Goal: Task Accomplishment & Management: Complete application form

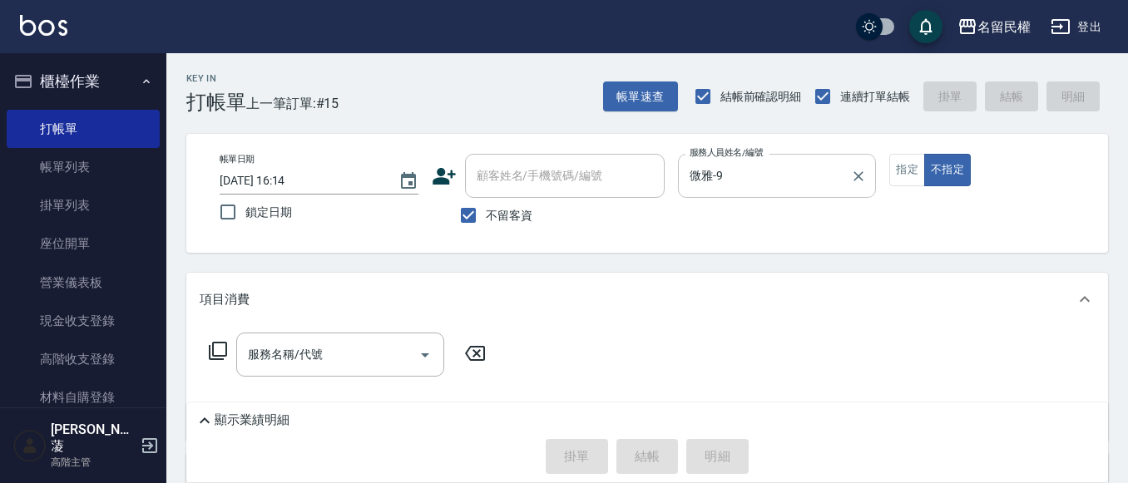
click at [847, 176] on button "Clear" at bounding box center [858, 176] width 23 height 23
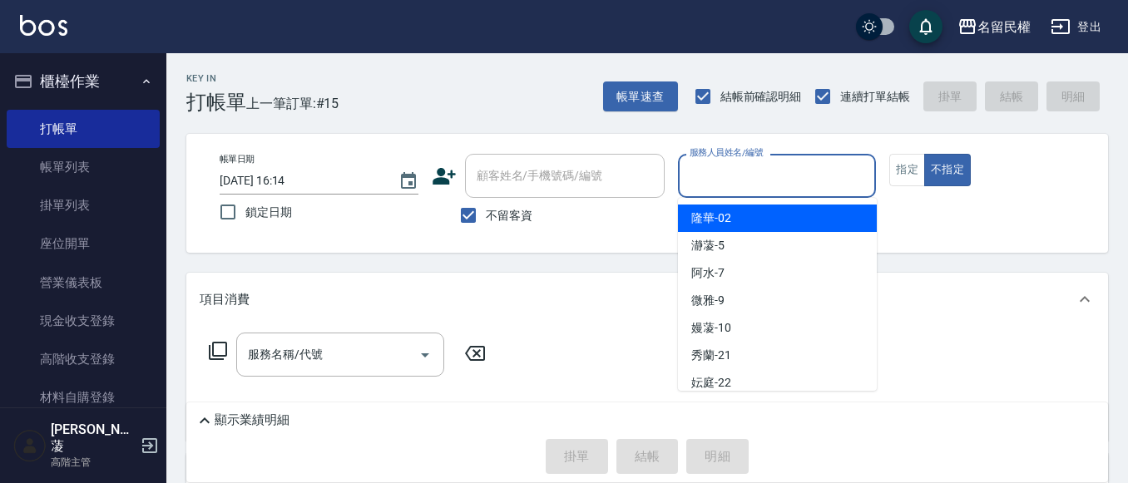
click at [853, 177] on input "服務人員姓名/編號" at bounding box center [777, 175] width 184 height 29
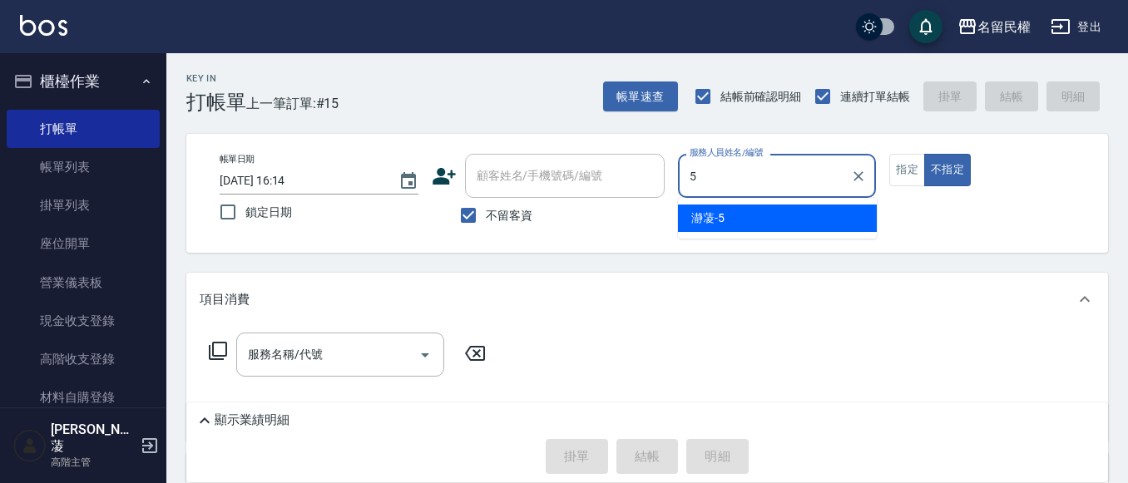
type input "瀞蓤-5"
type button "false"
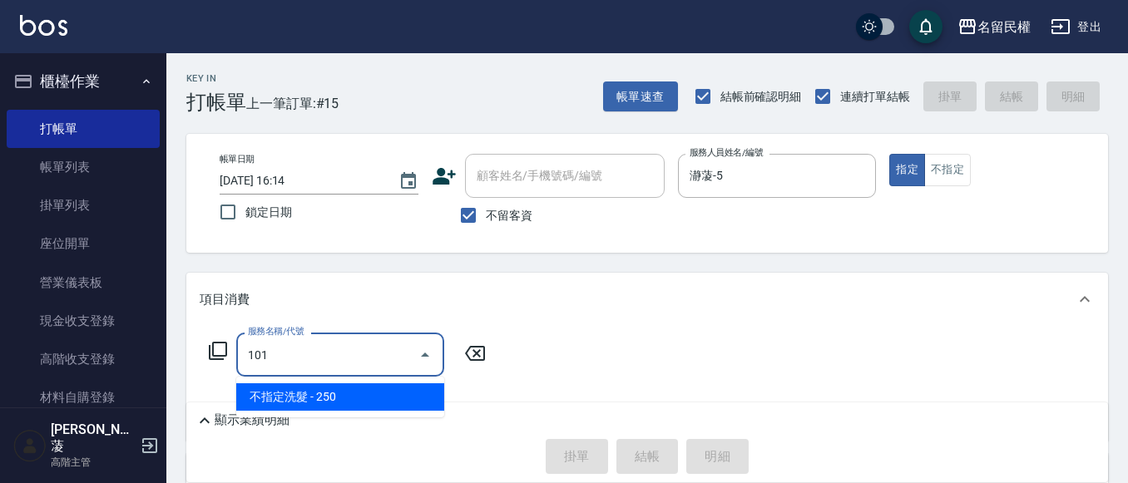
type input "."
type input "不指定洗髮(101)"
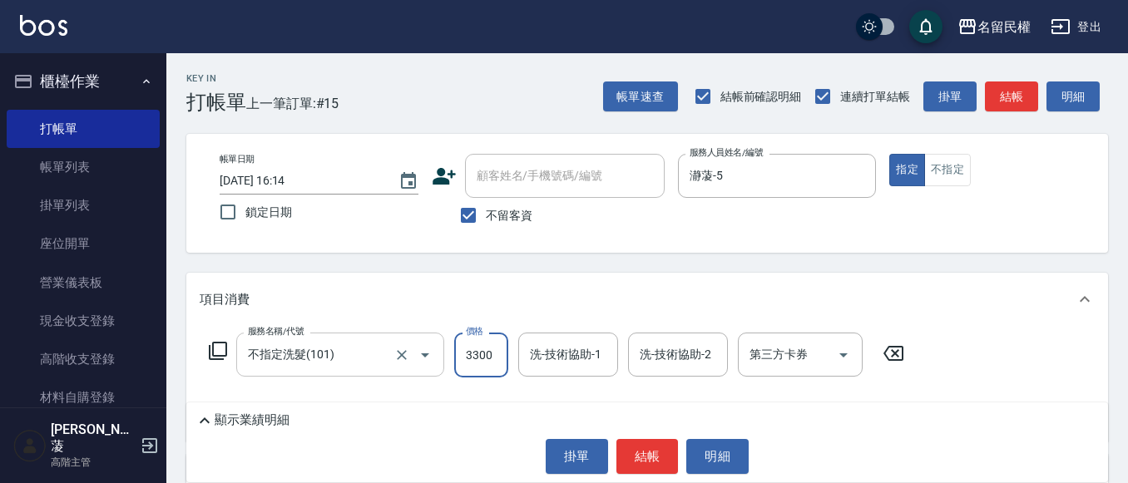
drag, startPoint x: 507, startPoint y: 354, endPoint x: 421, endPoint y: 360, distance: 86.7
click at [421, 360] on div "服務名稱/代號 不指定洗髮(101) 服務名稱/代號 價格 3300 價格 洗-技術協助-1 洗-技術協助-1 洗-技術協助-2 洗-技術協助-2 第三方卡券…" at bounding box center [557, 355] width 714 height 45
type input "300"
type input "微雅-9"
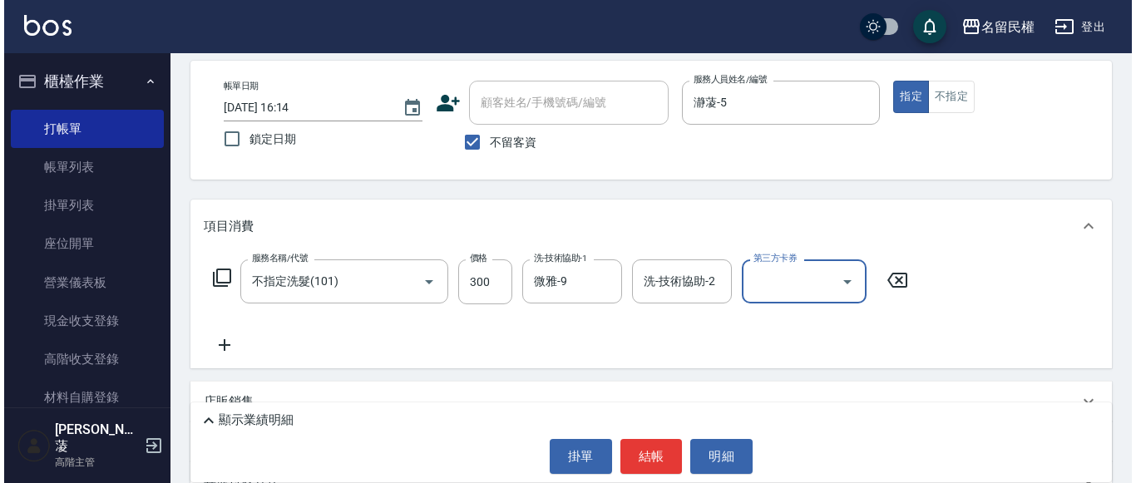
scroll to position [83, 0]
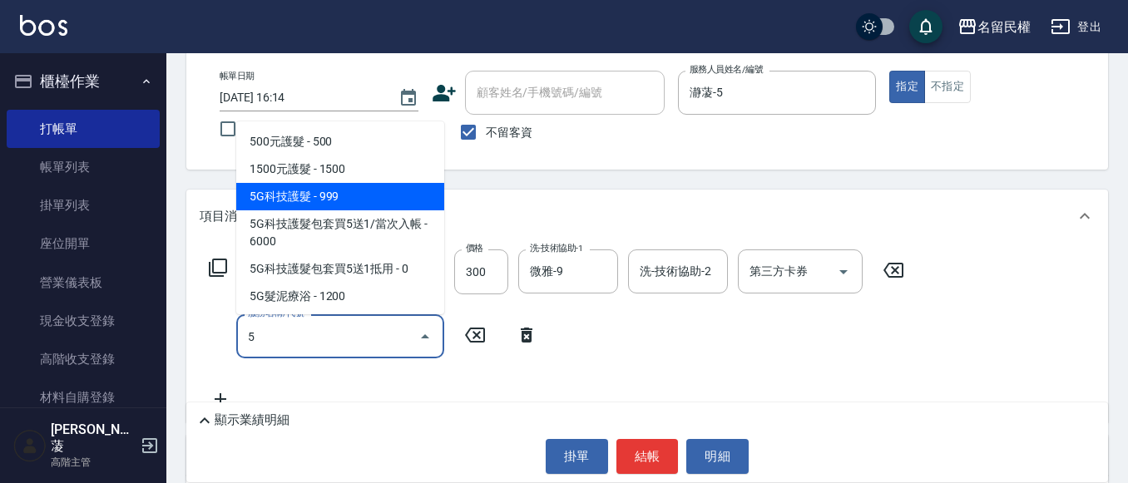
click at [378, 193] on span "5G科技護髮 - 999" at bounding box center [340, 196] width 208 height 27
type input "5G科技護髮(517)"
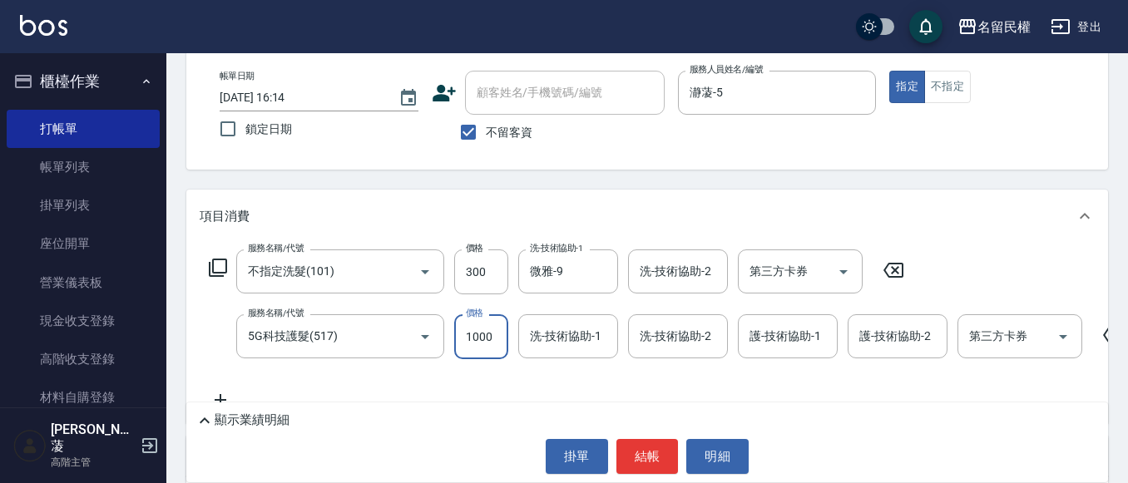
type input "1000"
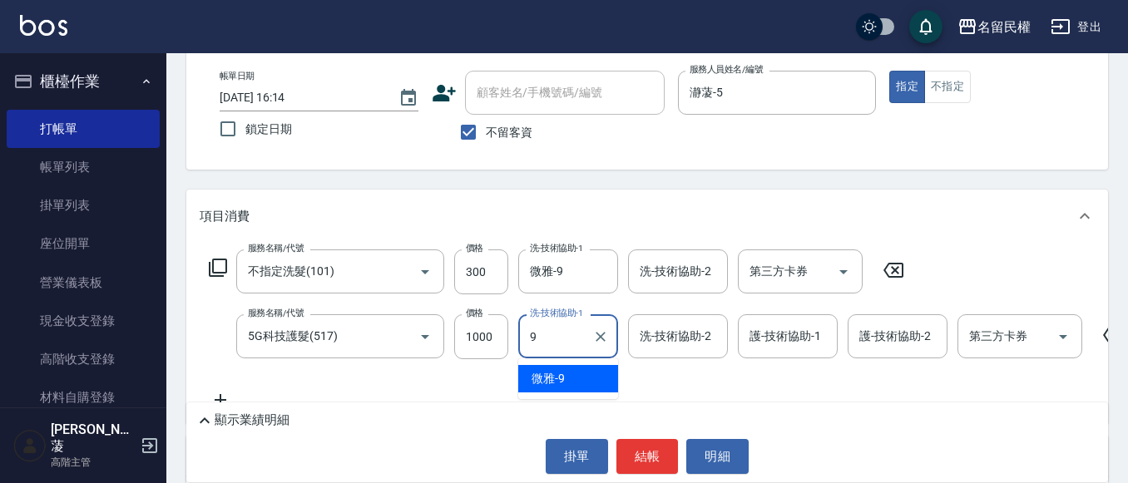
type input "微雅-9"
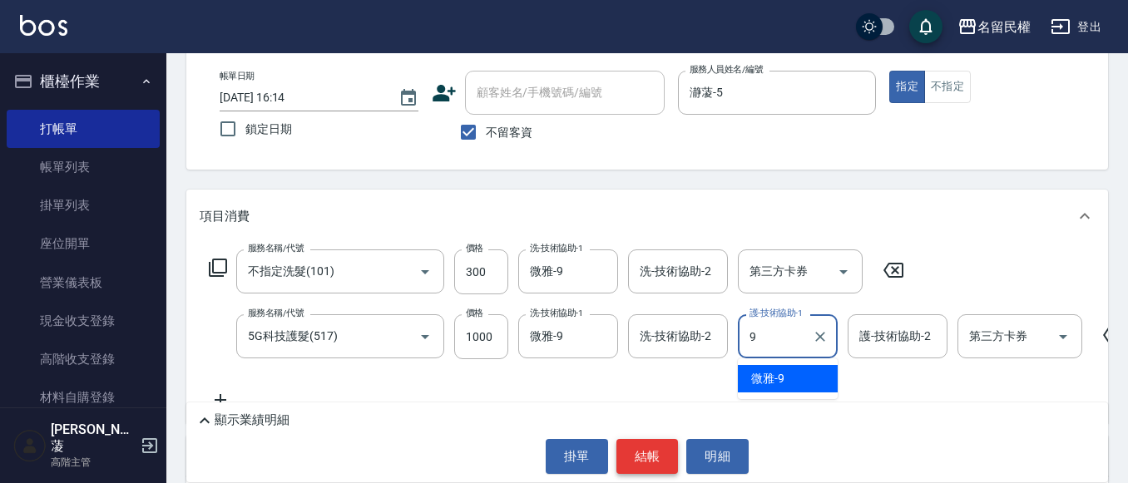
type input "微雅-9"
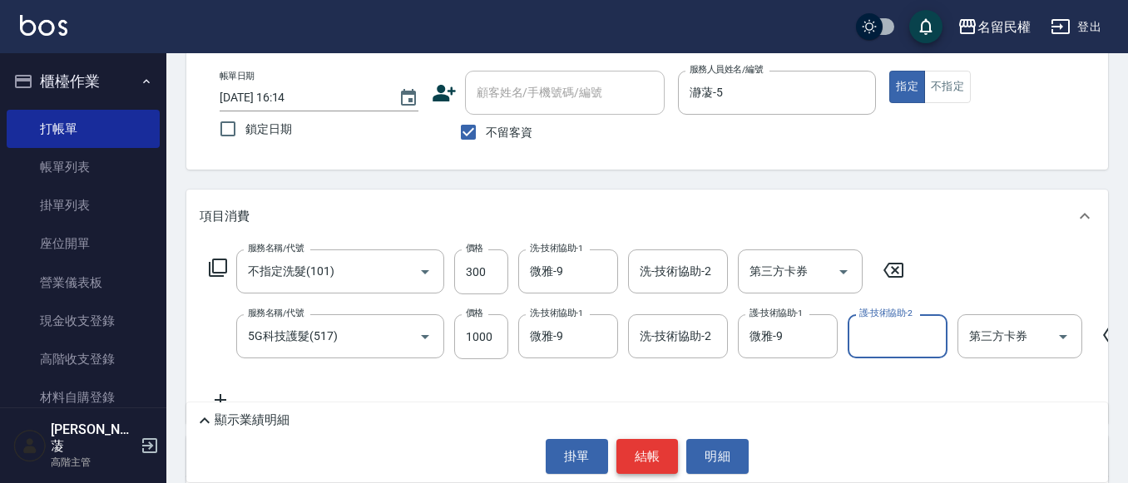
click at [670, 458] on button "結帳" at bounding box center [647, 456] width 62 height 35
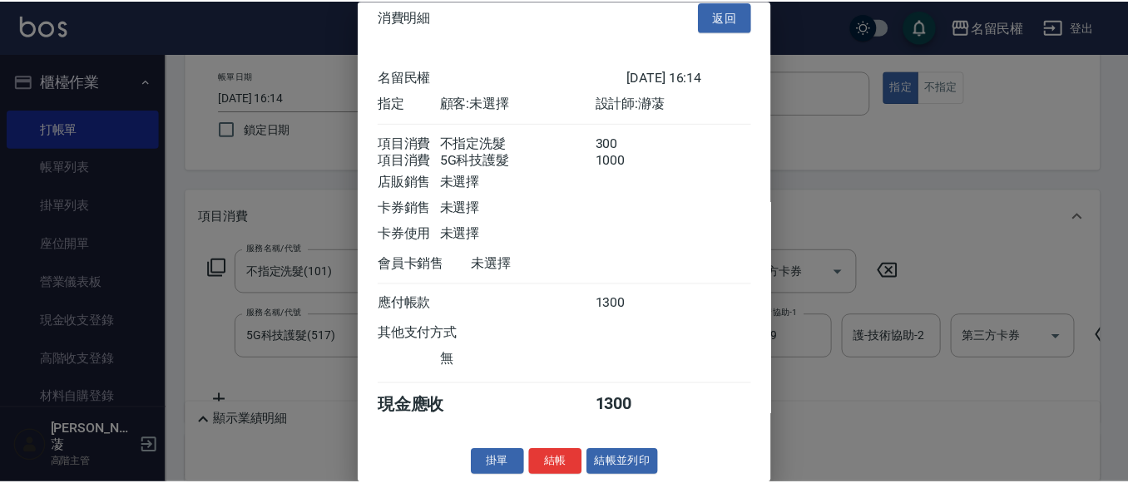
scroll to position [42, 0]
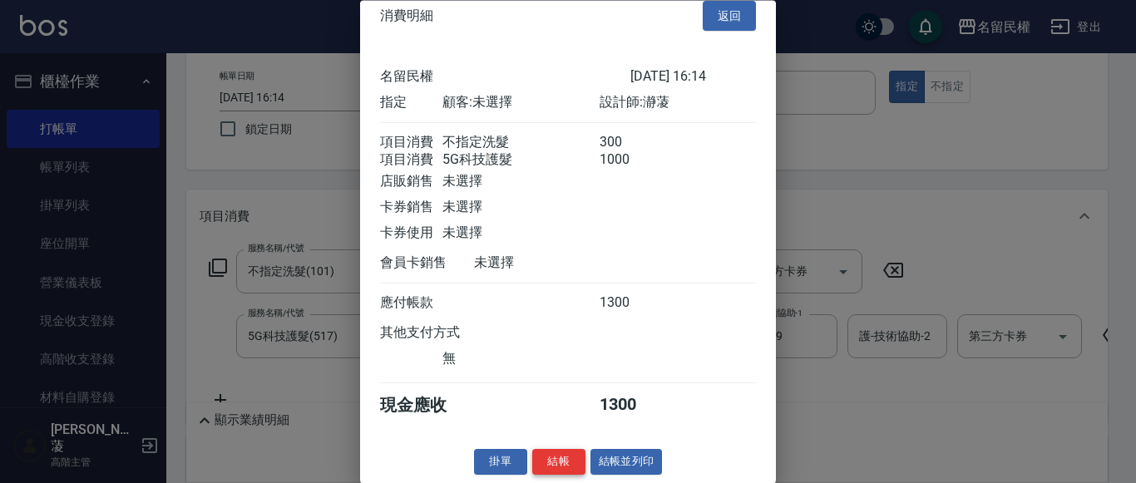
click at [544, 452] on button "結帳" at bounding box center [558, 463] width 53 height 26
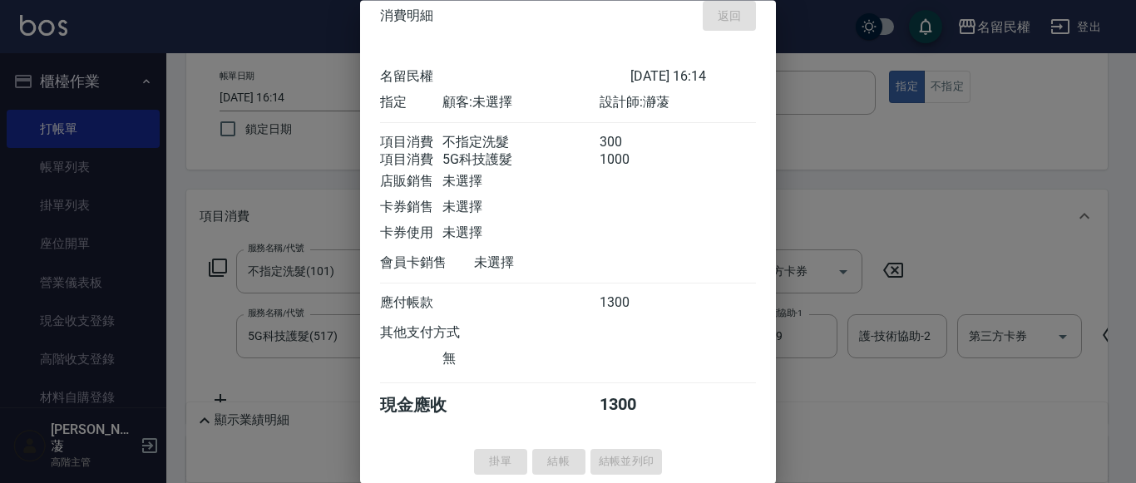
type input "[DATE] 16:57"
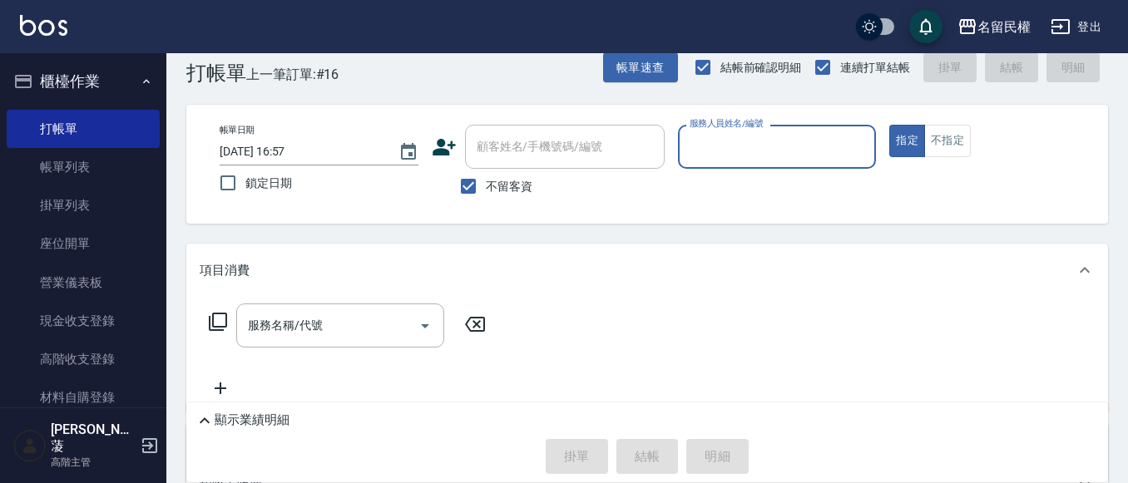
scroll to position [0, 0]
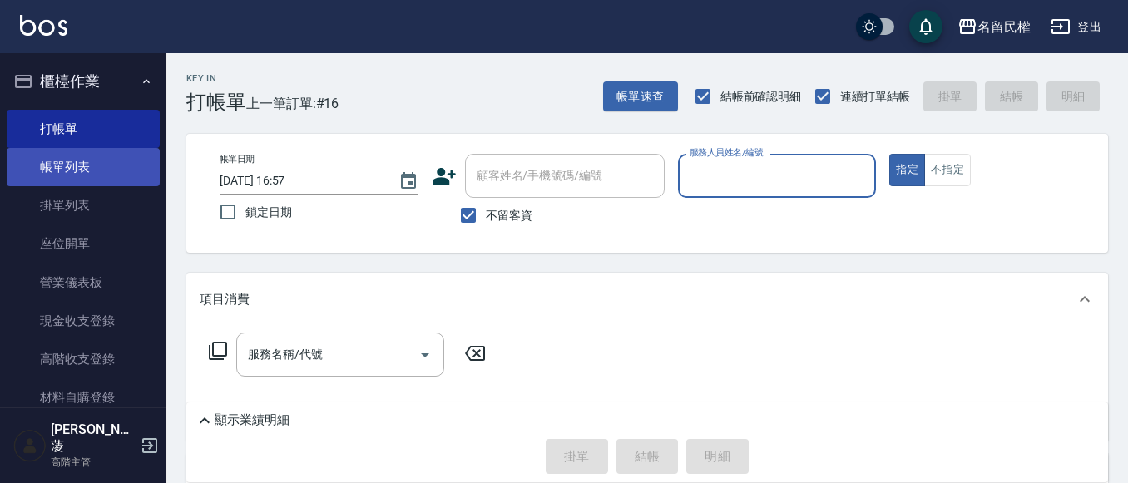
click at [59, 150] on link "帳單列表" at bounding box center [83, 167] width 153 height 38
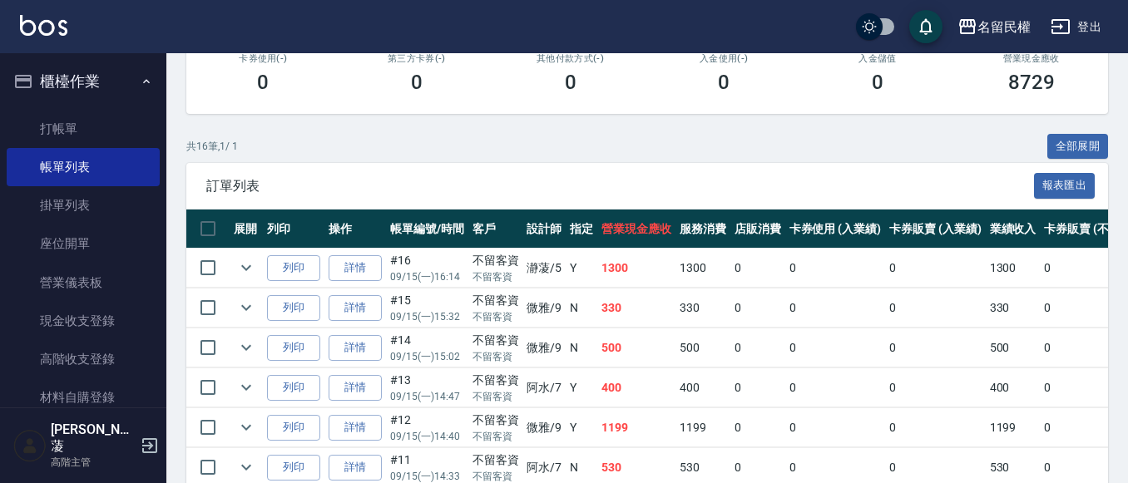
scroll to position [333, 0]
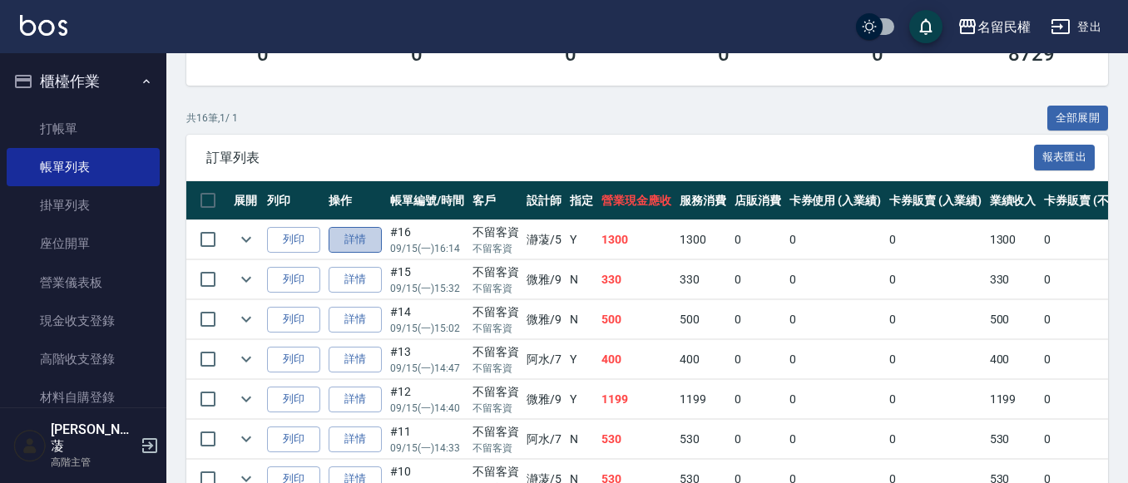
click at [357, 244] on link "詳情" at bounding box center [355, 240] width 53 height 26
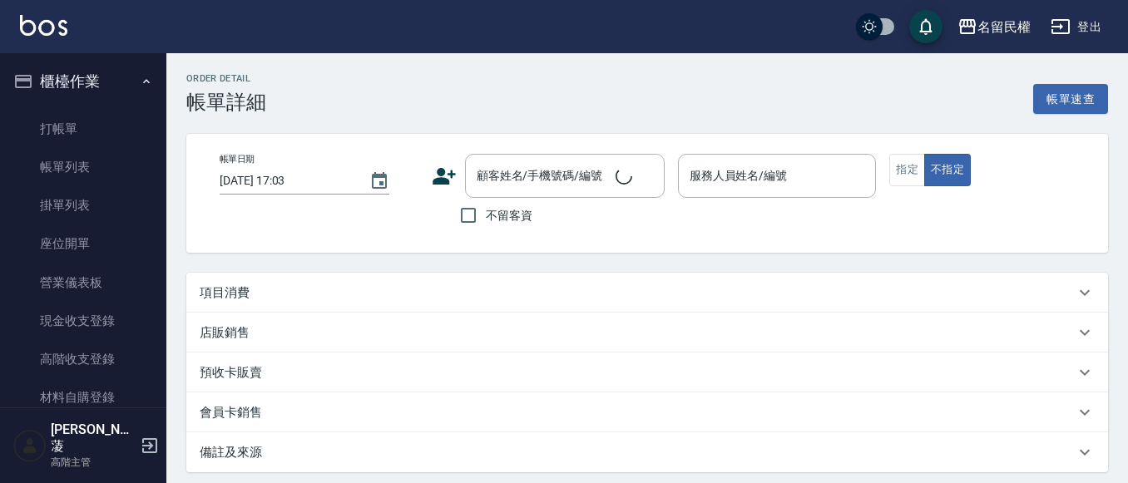
type input "[DATE] 16:14"
checkbox input "true"
type input "瀞蓤-5"
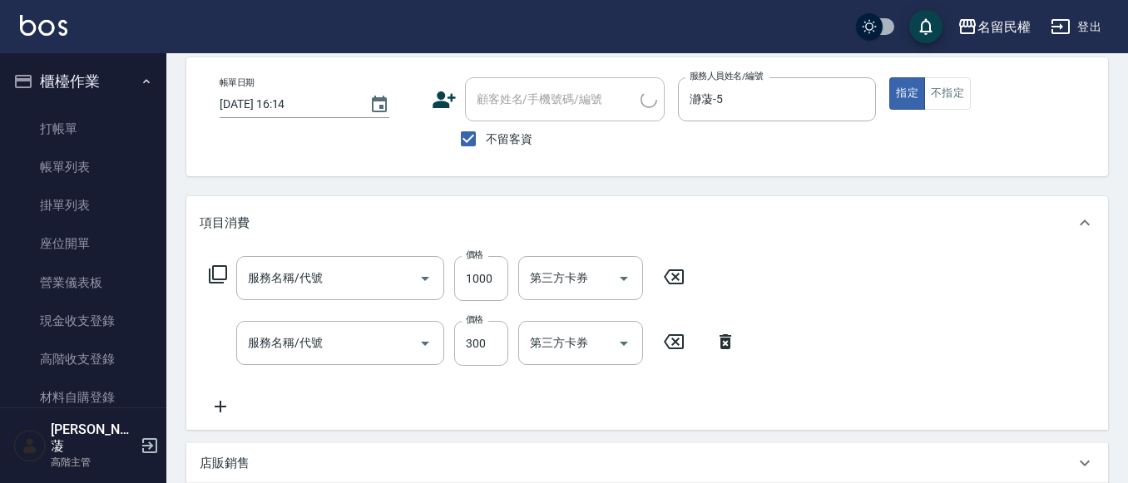
type input "5G科技護髮(517)"
type input "不指定洗髮(101)"
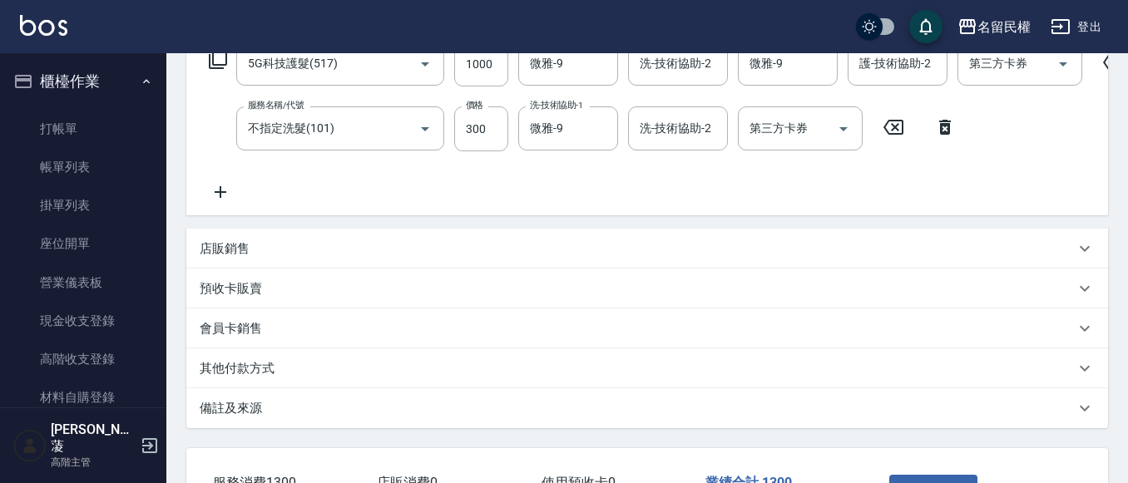
scroll to position [416, 0]
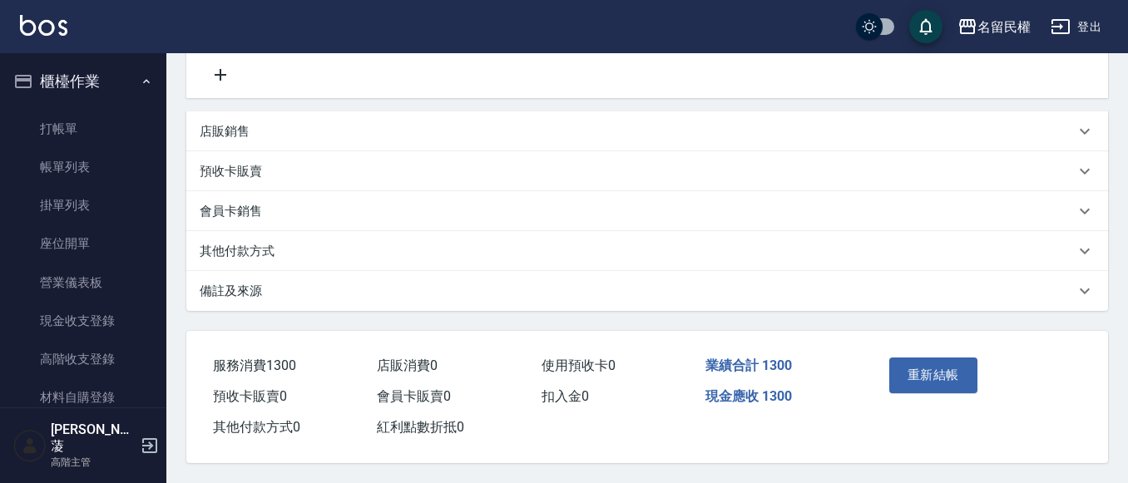
click at [235, 136] on p "店販銷售" at bounding box center [225, 131] width 50 height 17
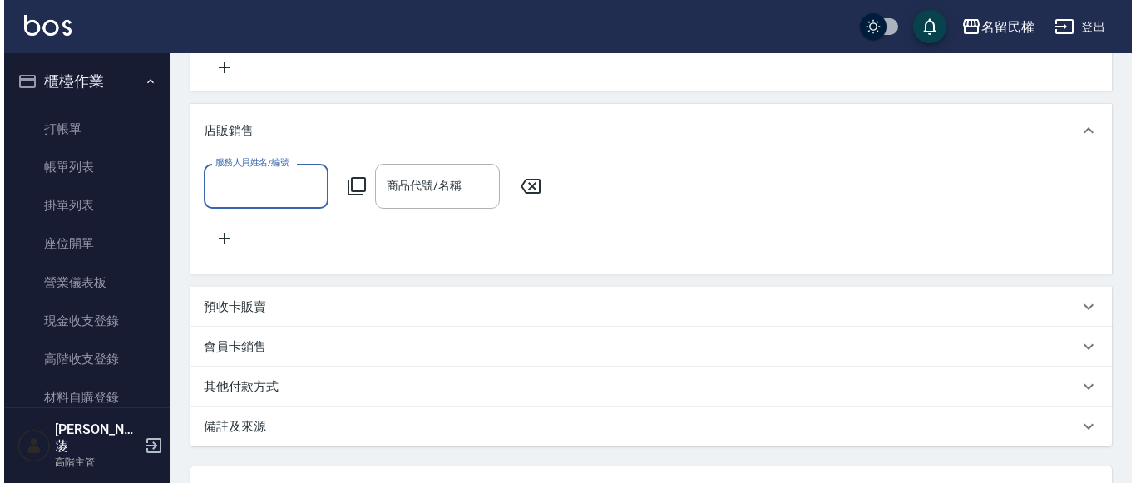
scroll to position [0, 0]
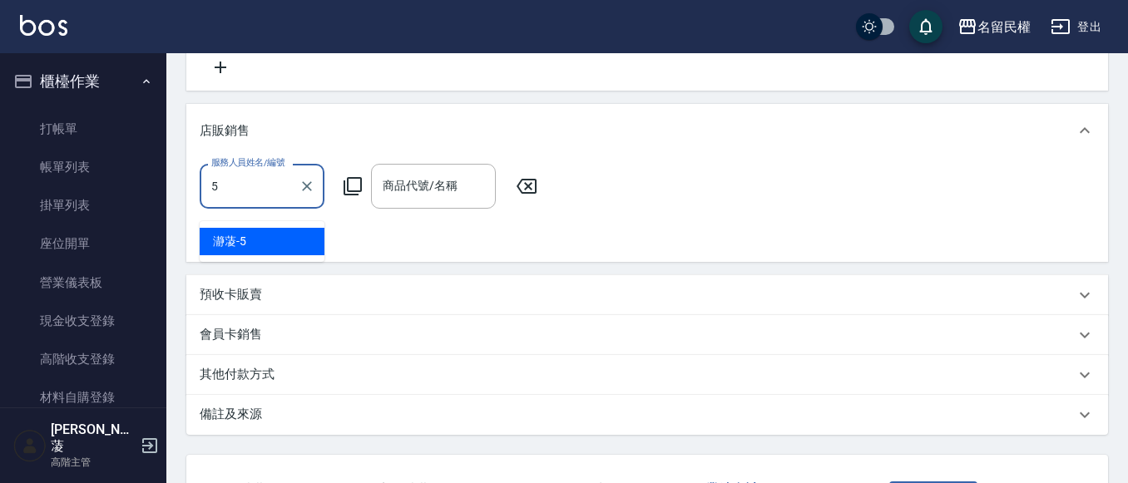
type input "瀞蓤-5"
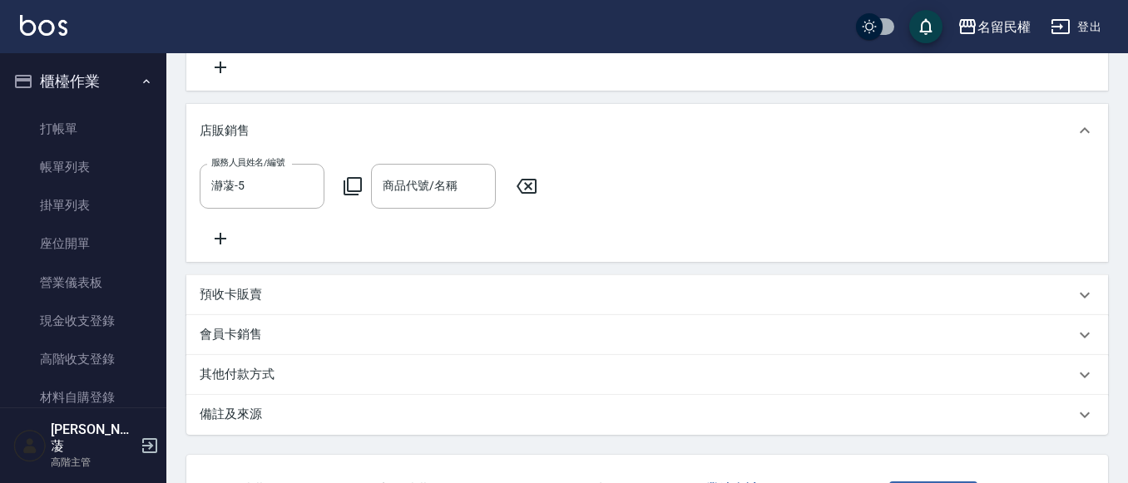
click at [344, 195] on icon at bounding box center [353, 186] width 18 height 18
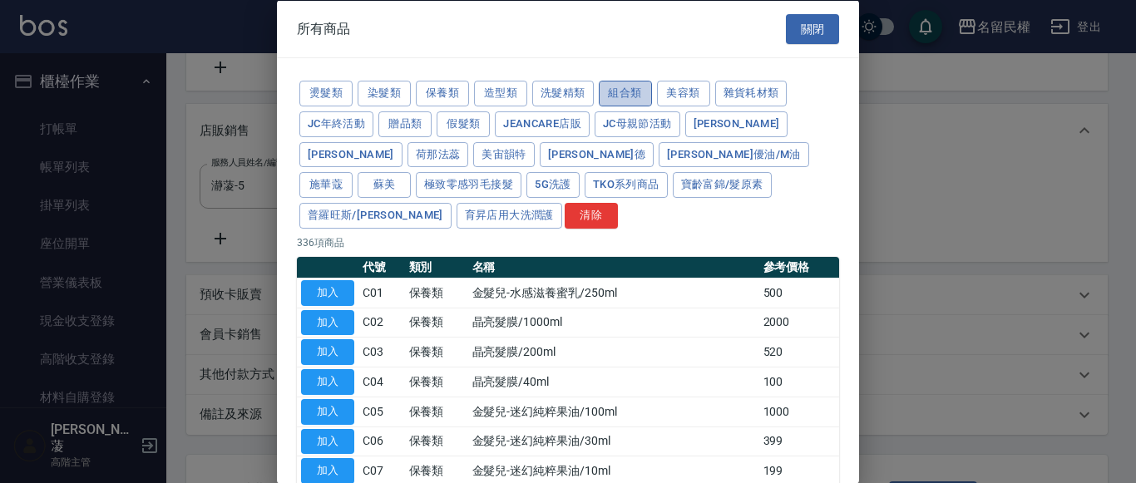
click at [611, 91] on button "組合類" at bounding box center [625, 94] width 53 height 26
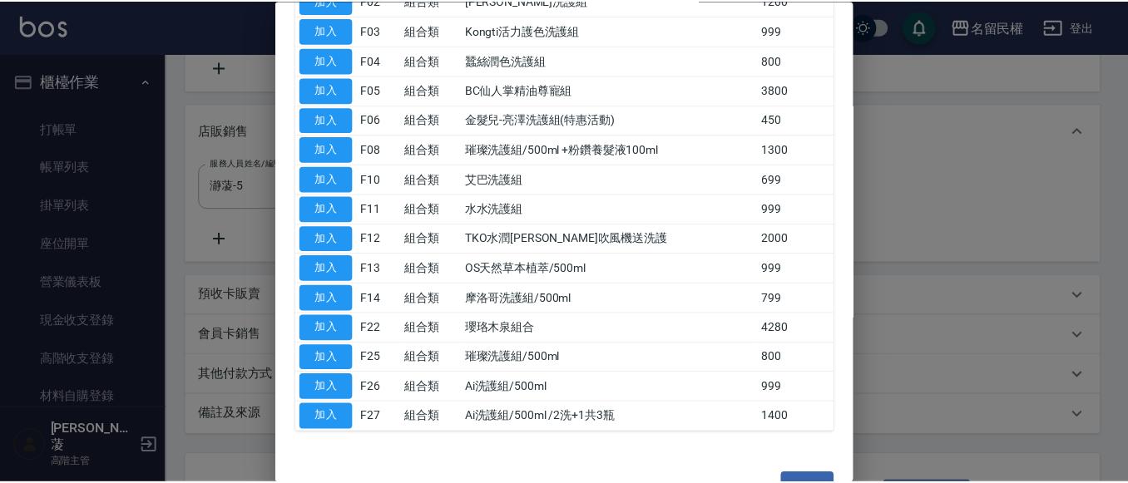
scroll to position [331, 0]
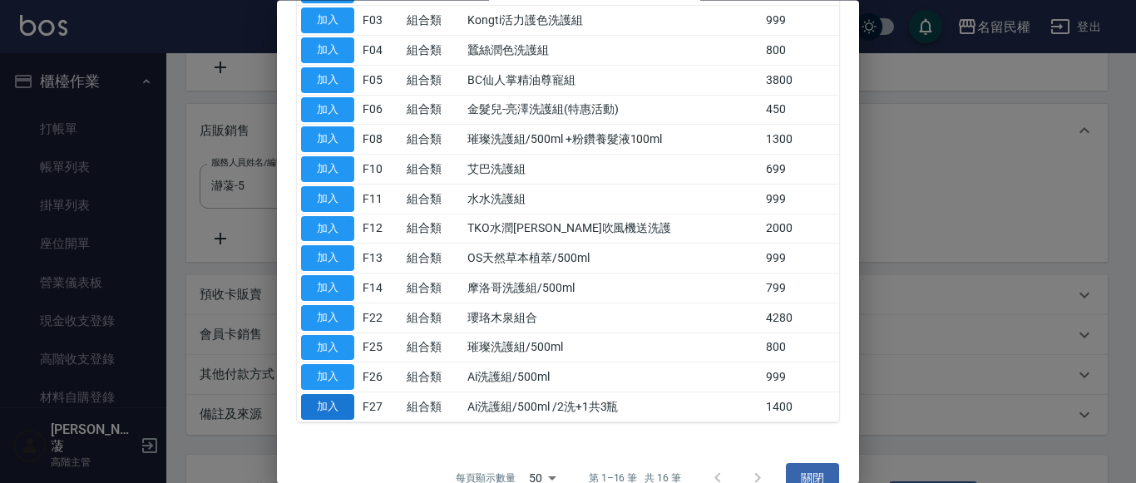
click at [327, 395] on button "加入" at bounding box center [327, 408] width 53 height 26
type input "Ai洗護組/500ml /2洗+1共3瓶"
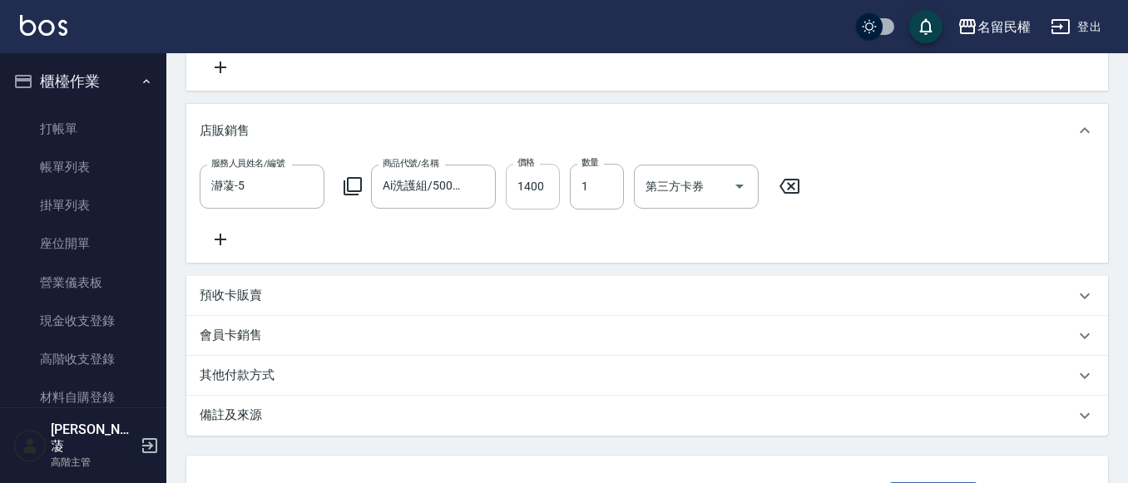
click at [537, 185] on input "1400" at bounding box center [533, 186] width 54 height 45
type input "1200"
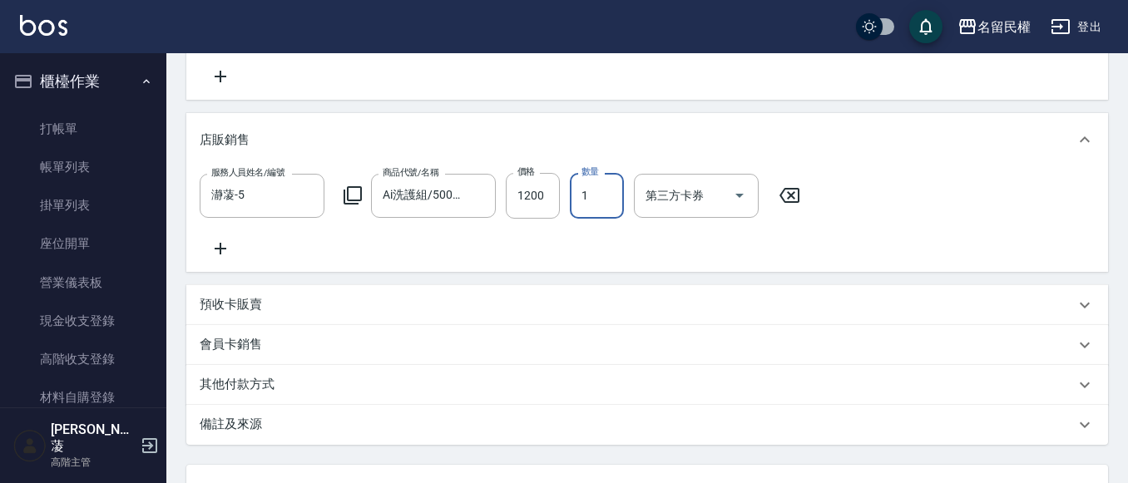
scroll to position [490, 0]
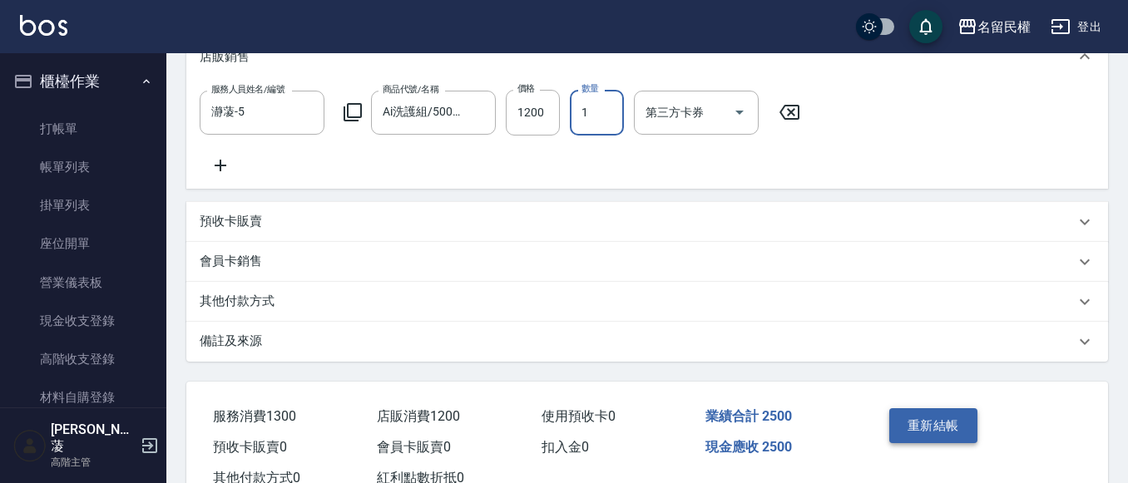
click at [943, 443] on button "重新結帳" at bounding box center [933, 425] width 88 height 35
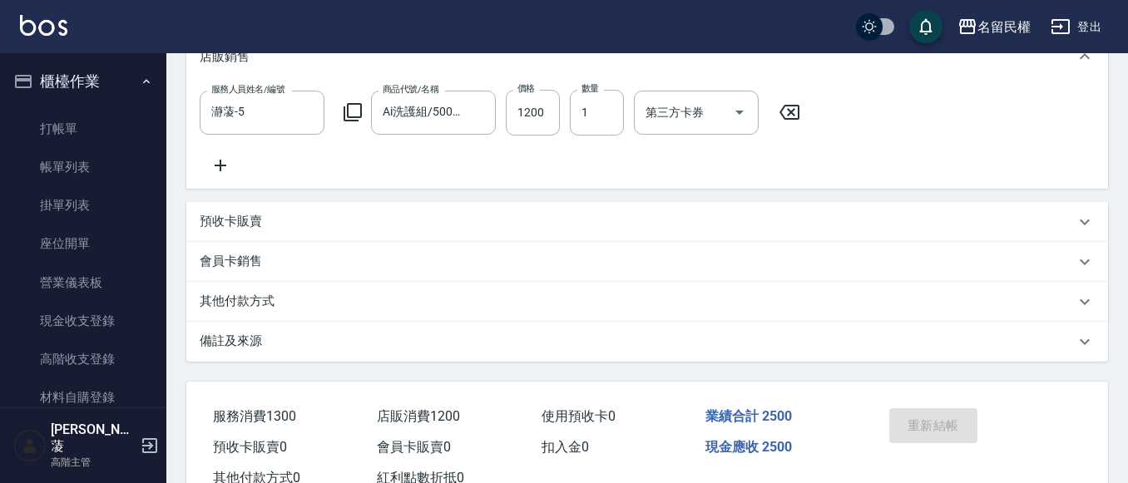
scroll to position [547, 0]
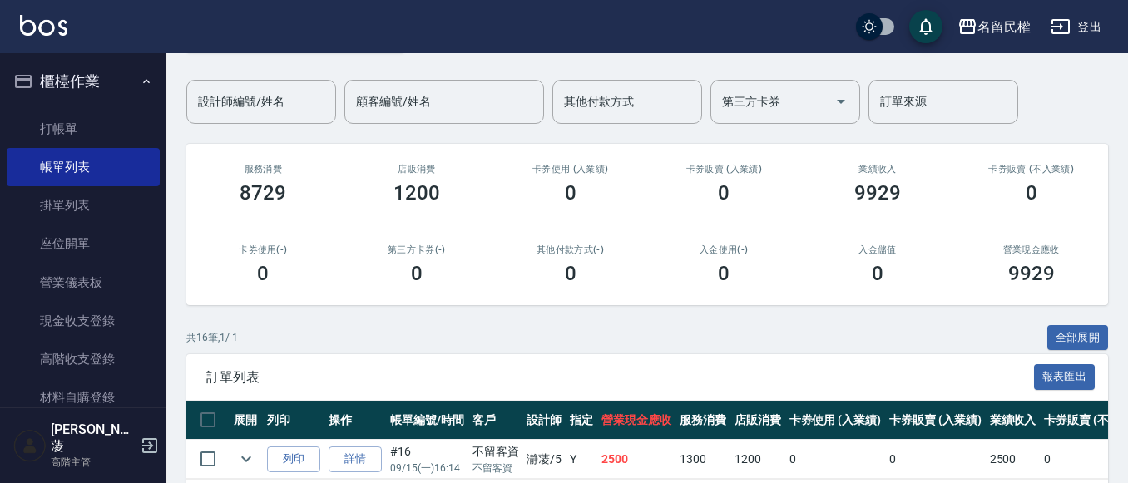
scroll to position [250, 0]
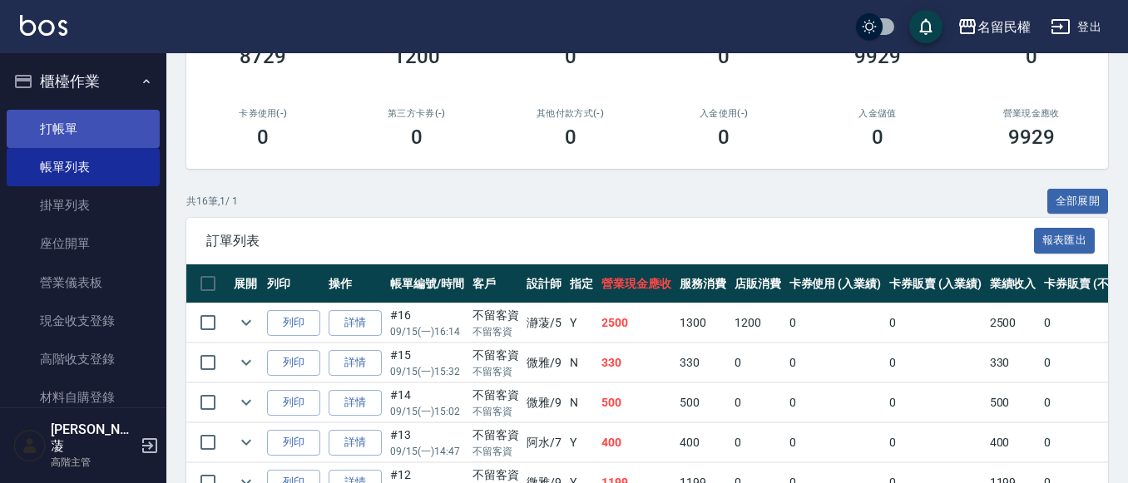
click at [107, 120] on link "打帳單" at bounding box center [83, 129] width 153 height 38
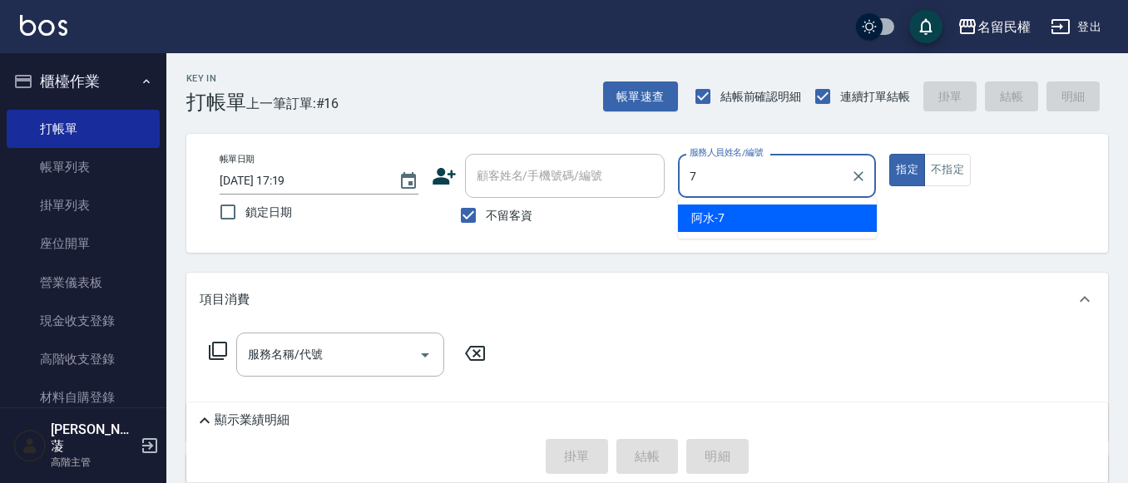
type input "阿水-7"
type button "true"
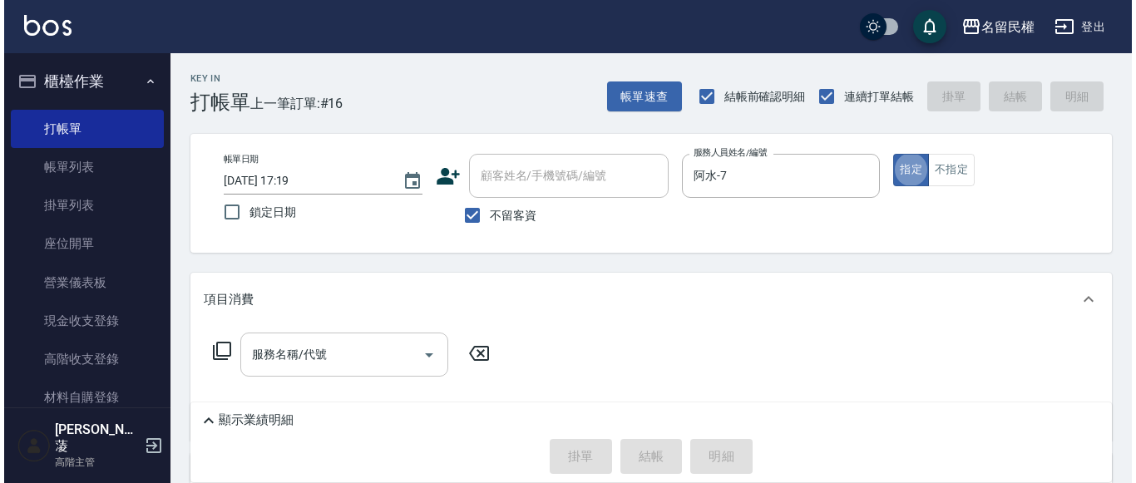
scroll to position [83, 0]
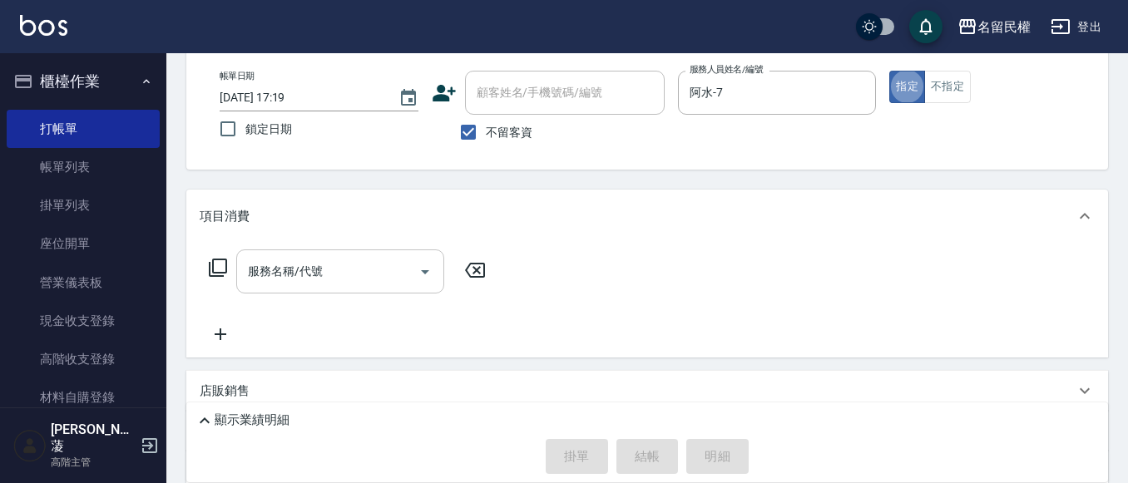
click at [340, 253] on div "服務名稱/代號" at bounding box center [340, 272] width 208 height 44
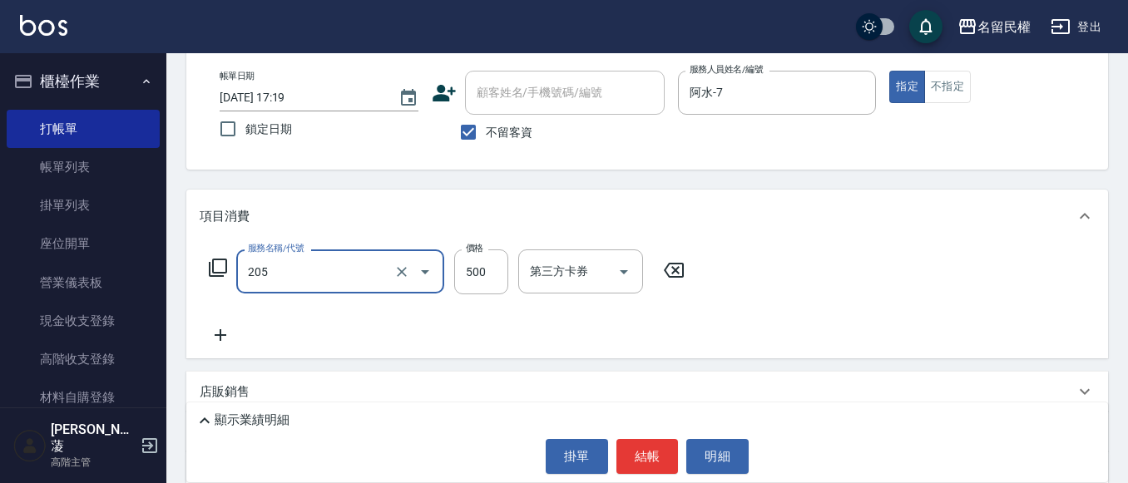
type input "指定洗剪(205)"
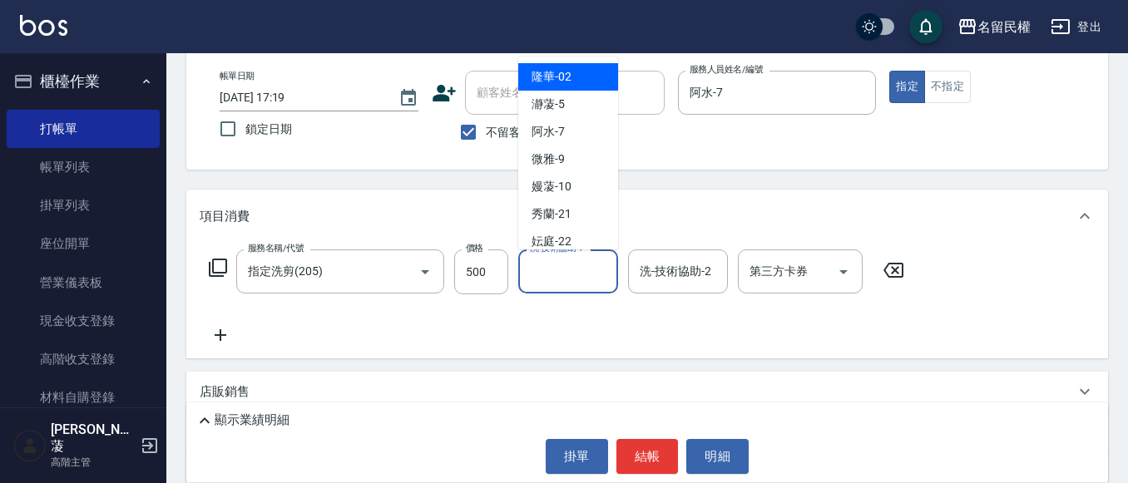
click at [579, 279] on input "洗-技術協助-1" at bounding box center [568, 271] width 85 height 29
type input "阿水-7"
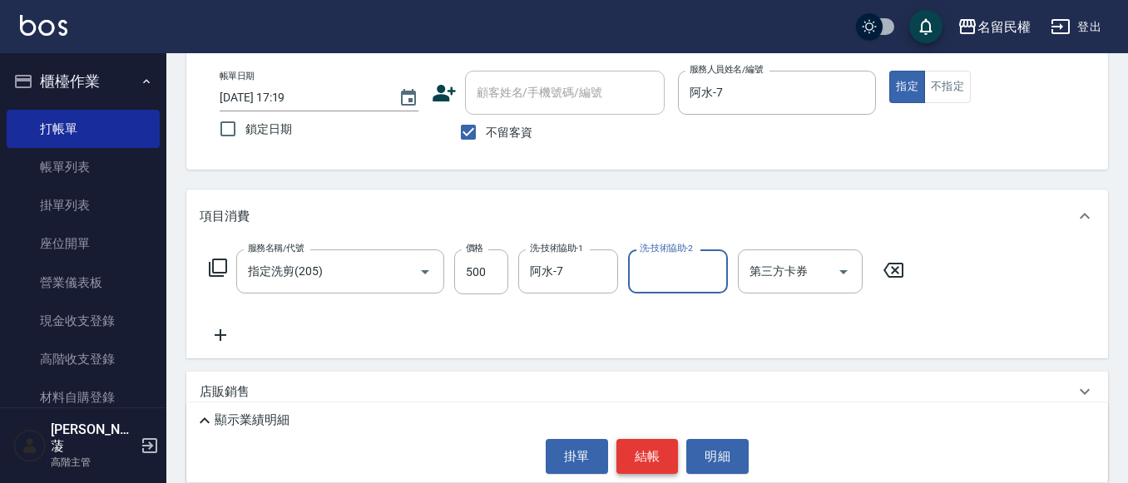
click at [654, 467] on button "結帳" at bounding box center [647, 456] width 62 height 35
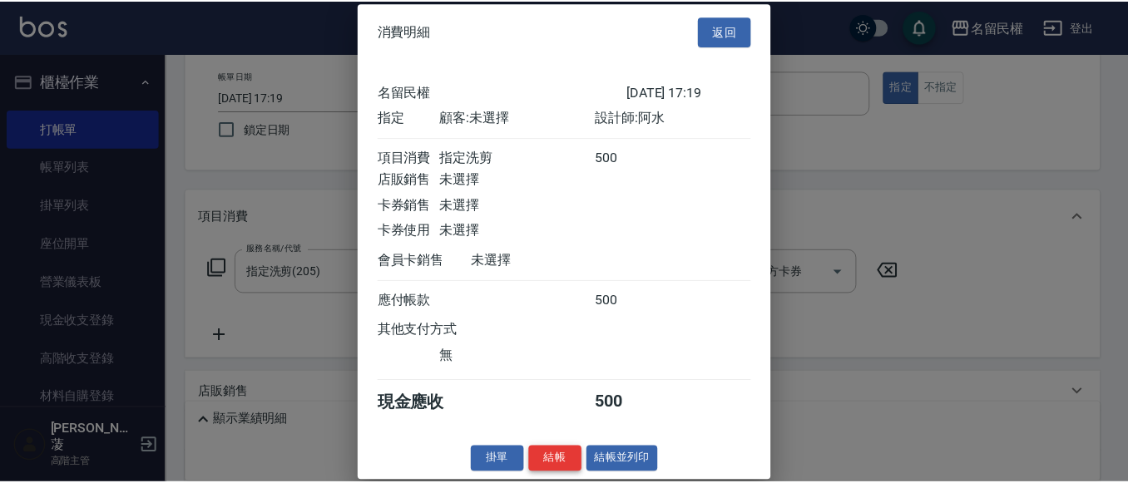
scroll to position [22, 0]
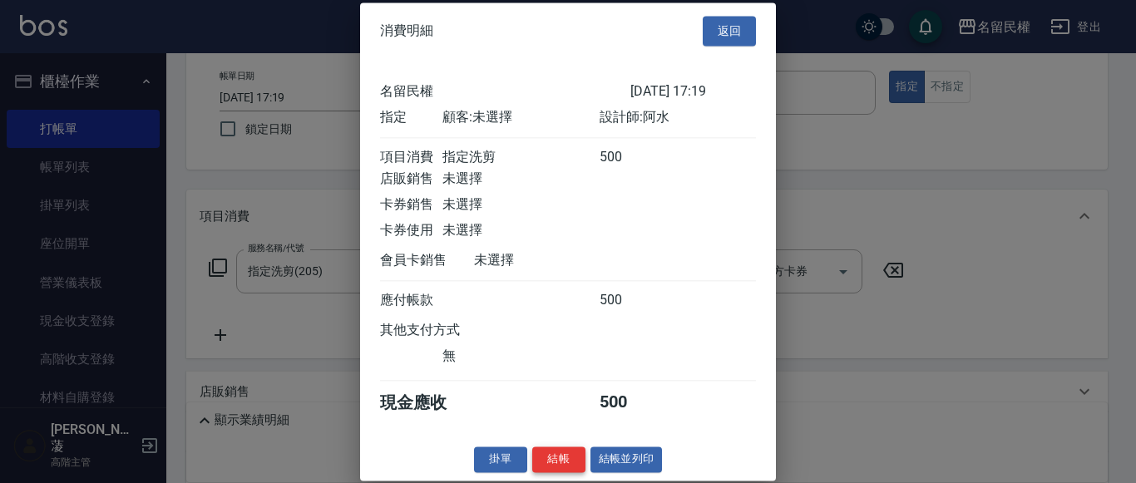
click at [553, 456] on button "結帳" at bounding box center [558, 460] width 53 height 26
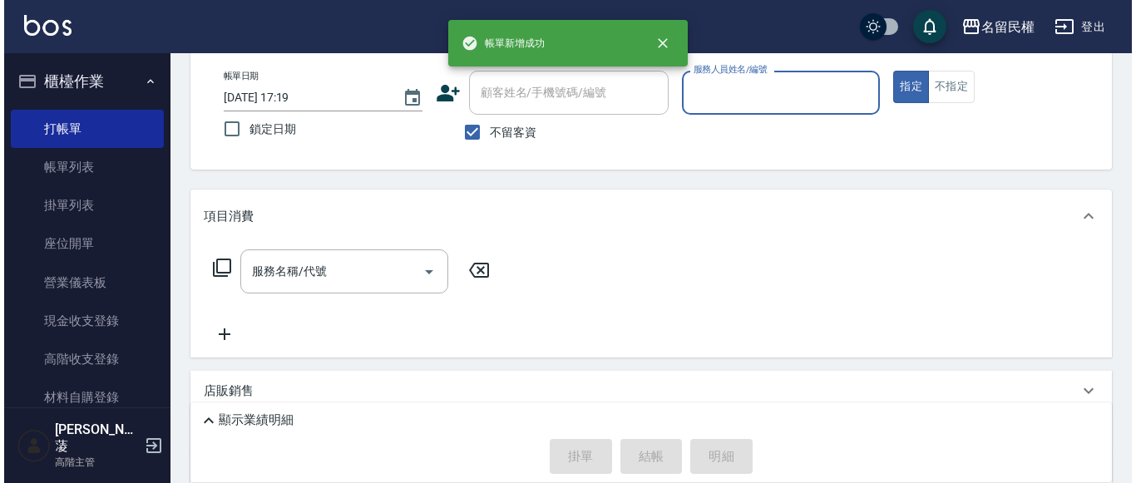
scroll to position [0, 0]
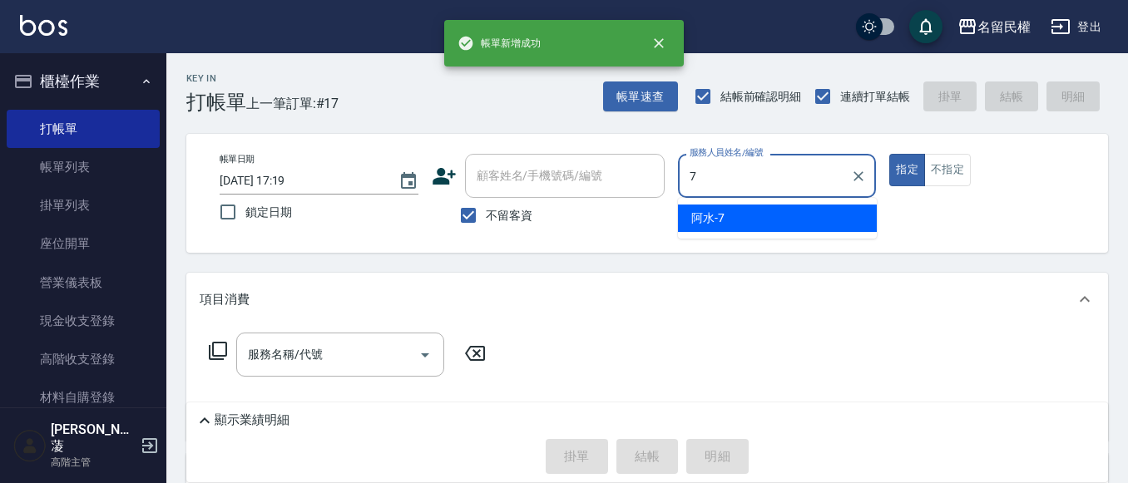
type input "阿水-7"
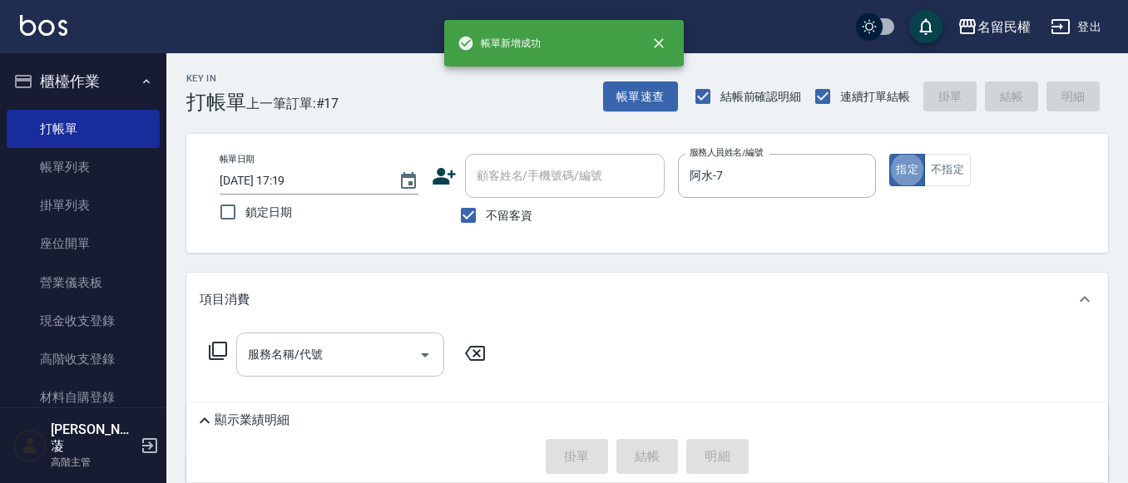
click at [329, 362] on input "服務名稱/代號" at bounding box center [328, 354] width 168 height 29
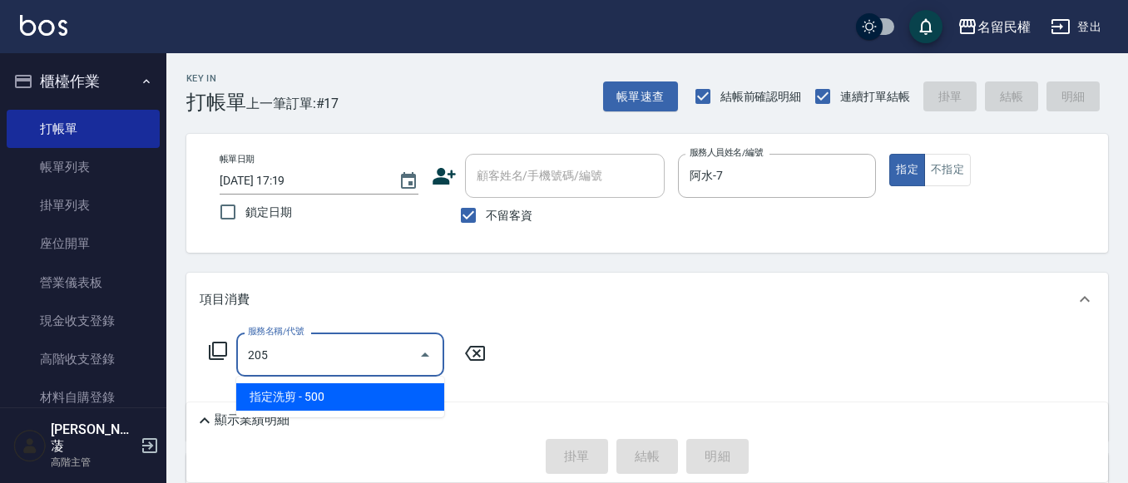
type input "指定洗剪(205)"
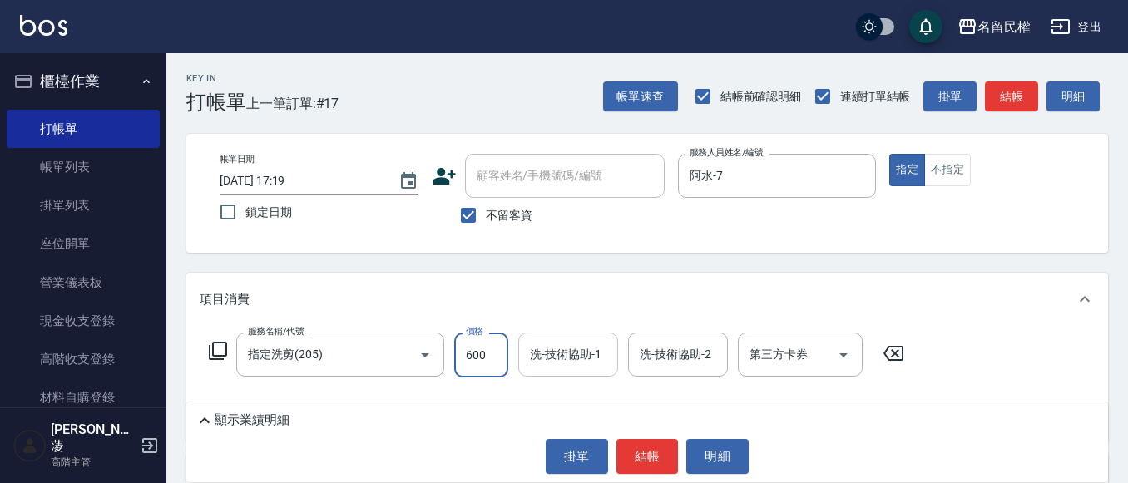
type input "600"
click at [551, 362] on input "洗-技術協助-1" at bounding box center [568, 354] width 85 height 29
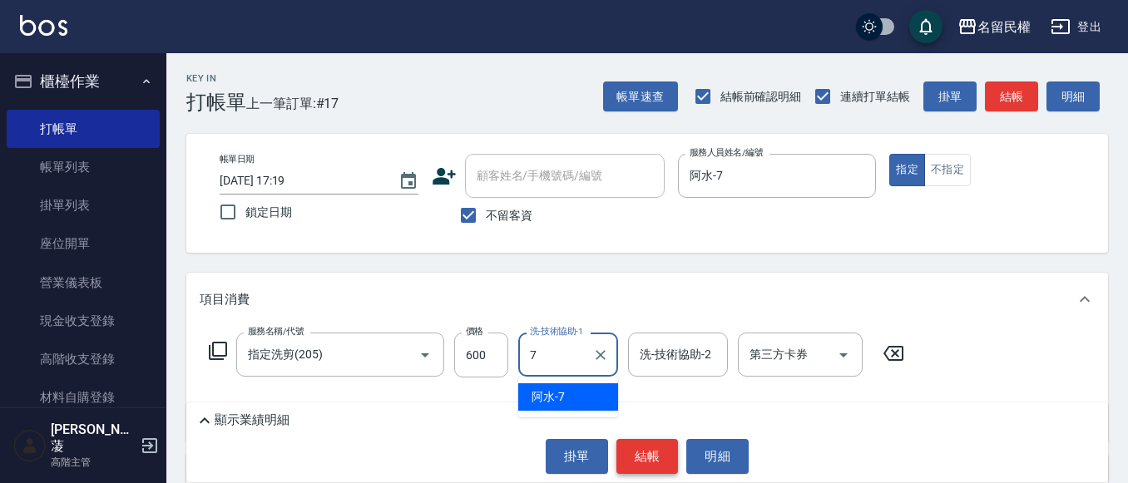
type input "阿水-7"
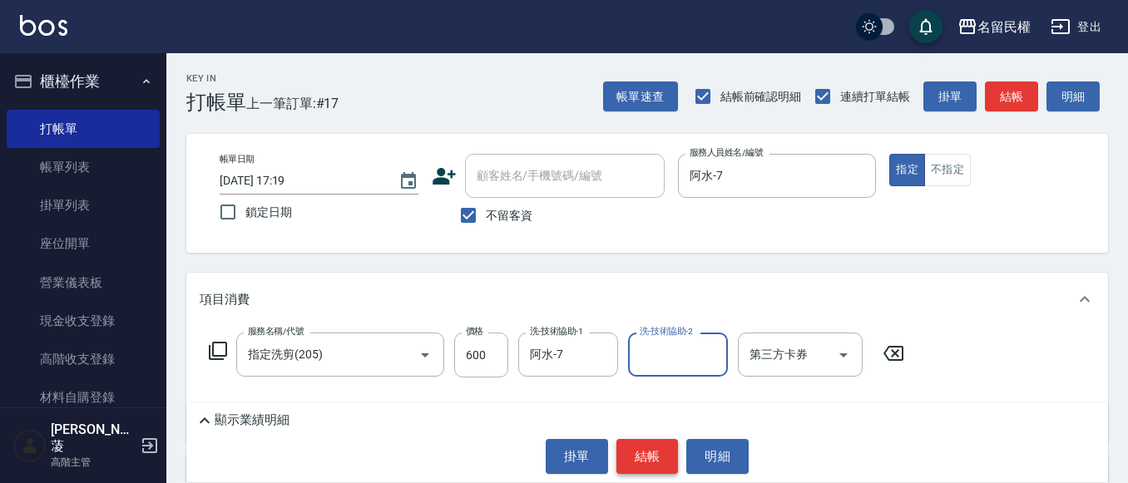
click at [654, 452] on button "結帳" at bounding box center [647, 456] width 62 height 35
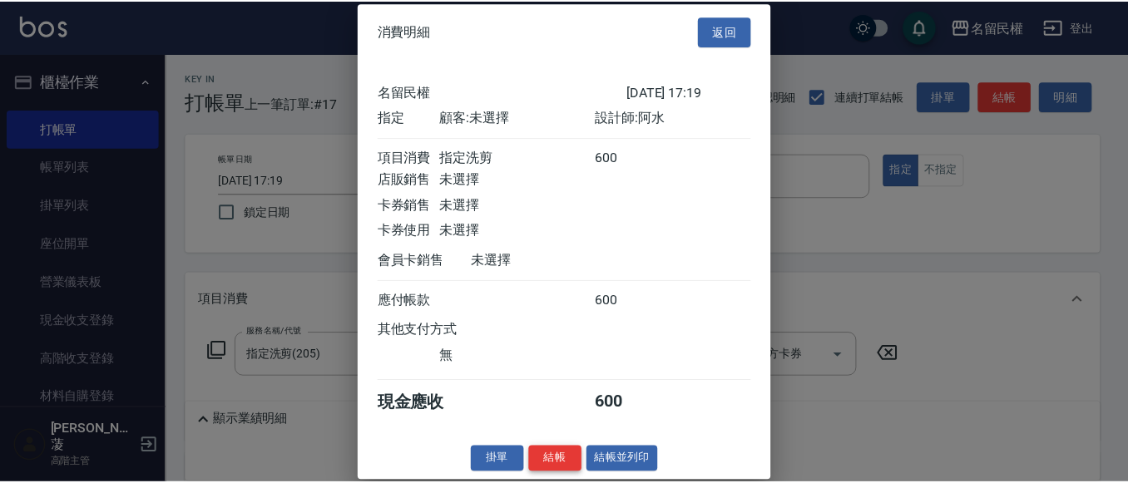
scroll to position [22, 0]
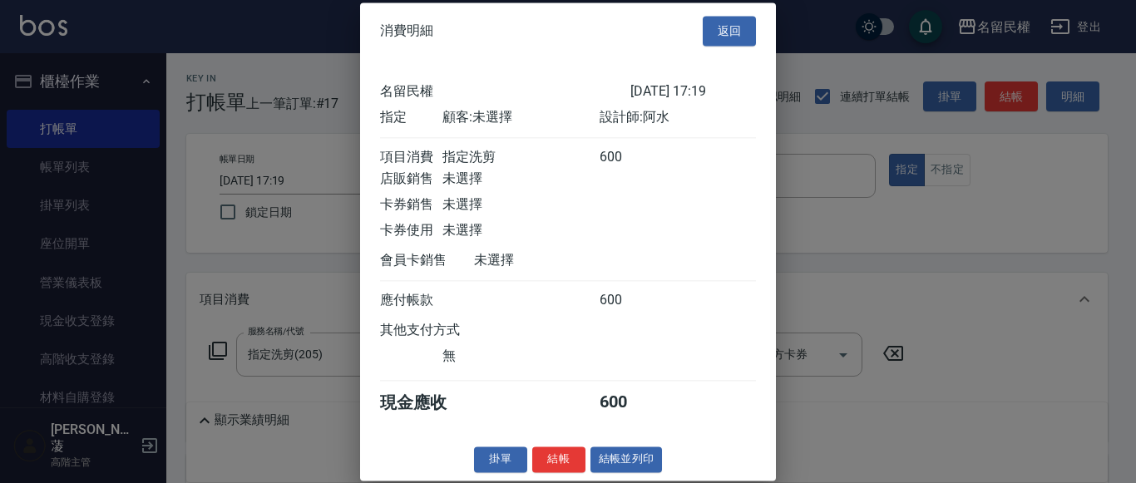
drag, startPoint x: 546, startPoint y: 453, endPoint x: 229, endPoint y: 292, distance: 356.4
click at [546, 455] on button "結帳" at bounding box center [558, 460] width 53 height 26
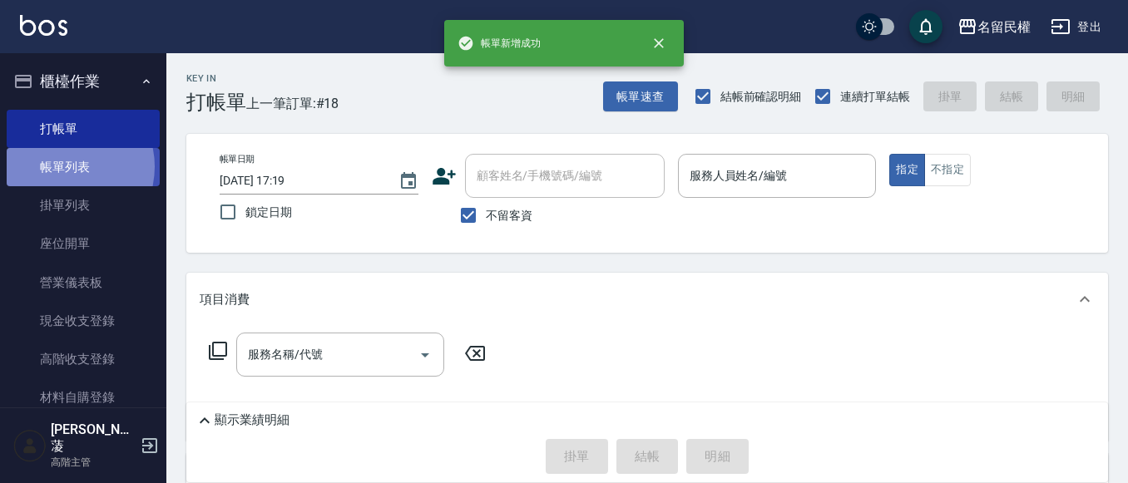
click at [62, 167] on link "帳單列表" at bounding box center [83, 167] width 153 height 38
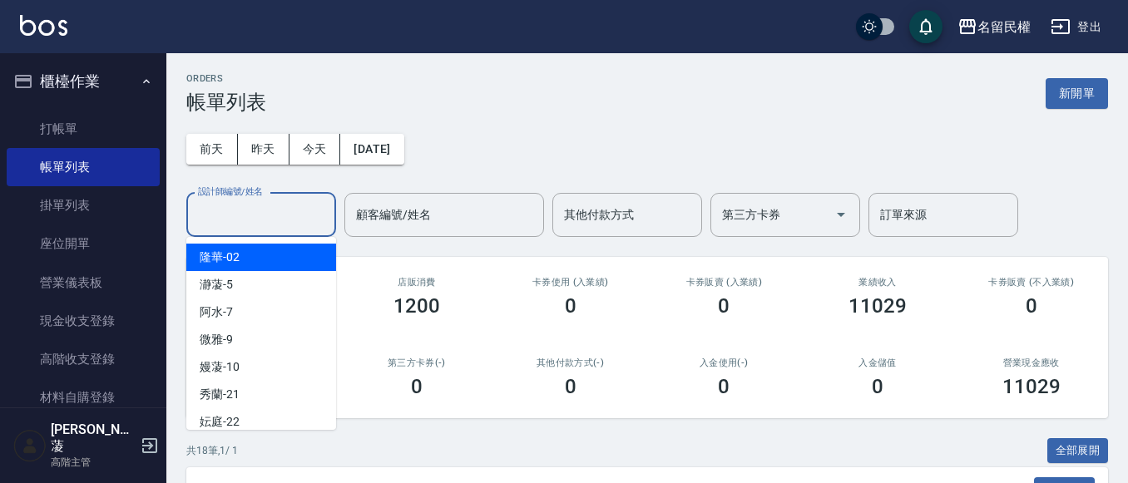
click at [262, 218] on input "設計師編號/姓名" at bounding box center [261, 214] width 135 height 29
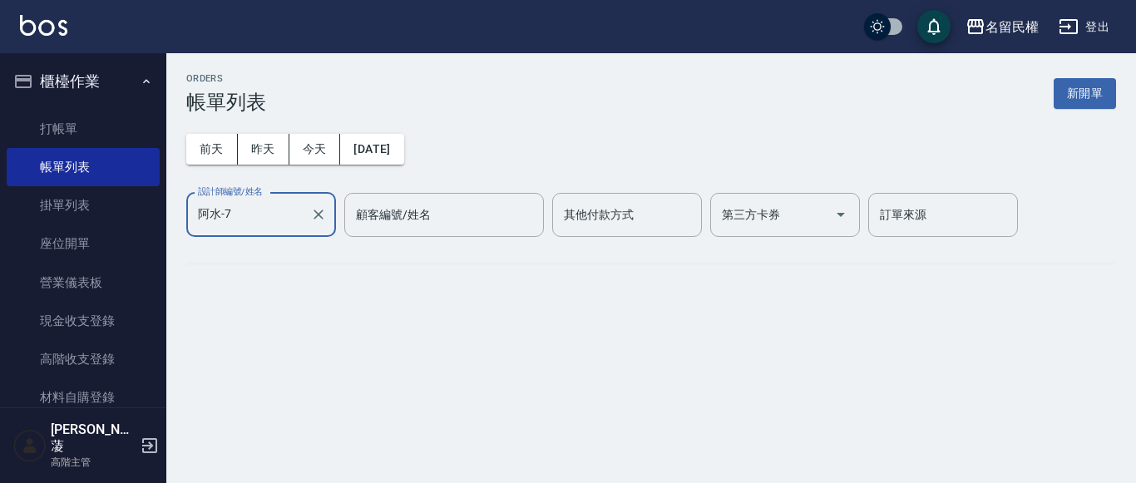
type input "阿水-7"
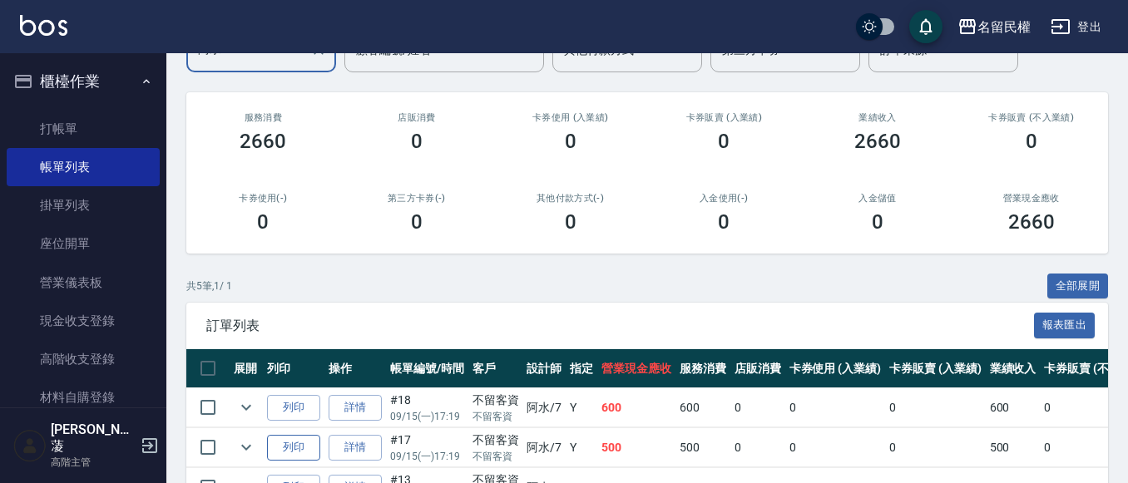
scroll to position [347, 0]
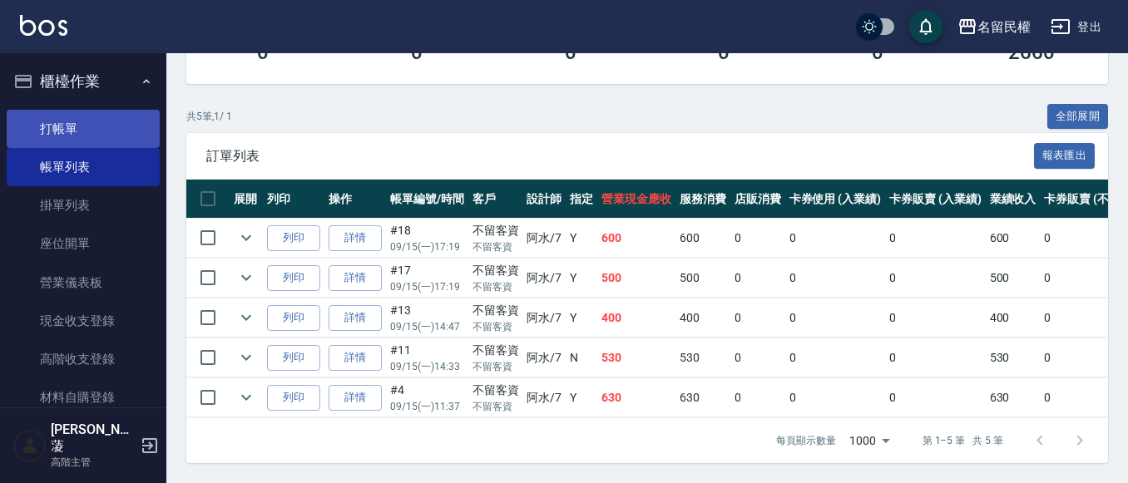
click at [32, 113] on link "打帳單" at bounding box center [83, 129] width 153 height 38
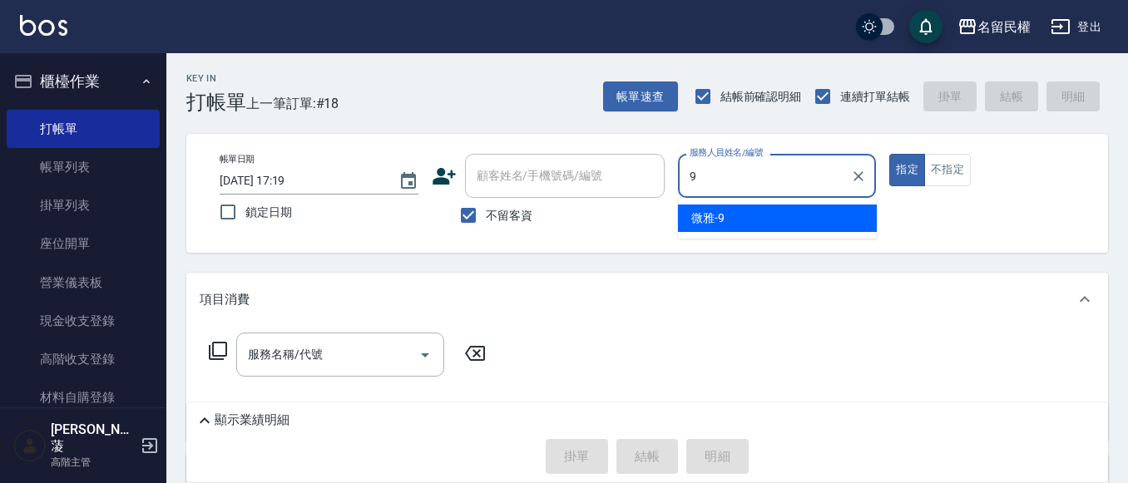
type input "微雅-9"
type button "true"
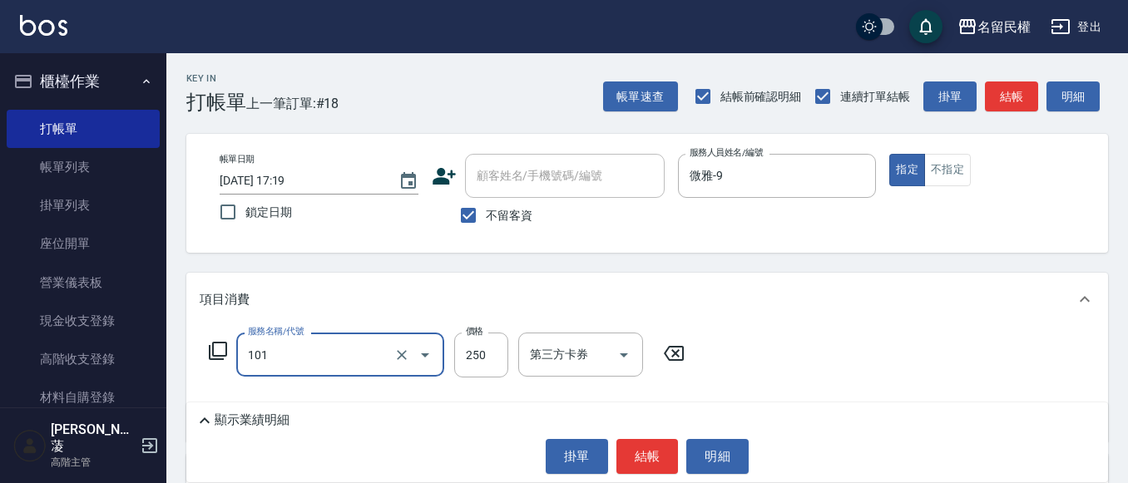
type input "不指定洗髮(101)"
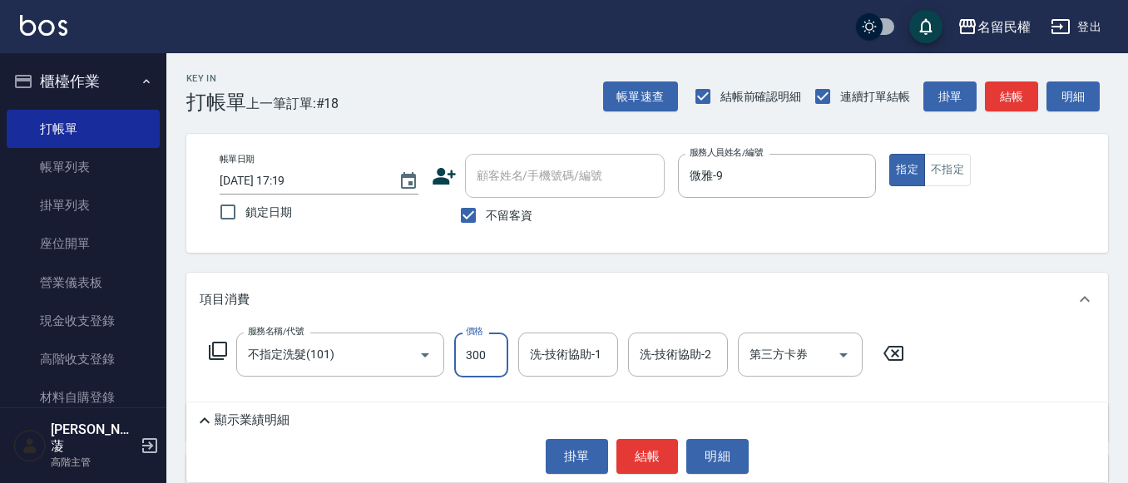
type input "300"
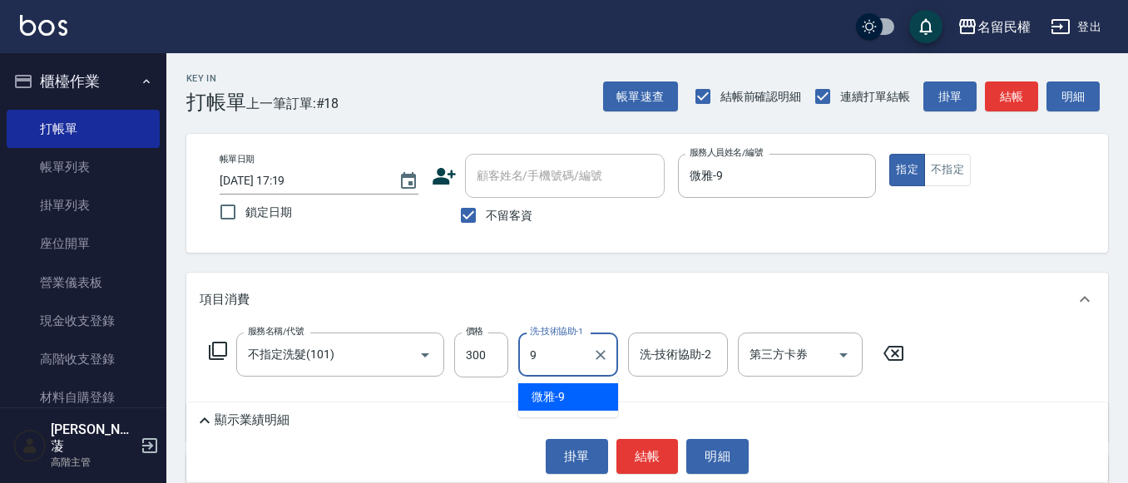
type input "微雅-9"
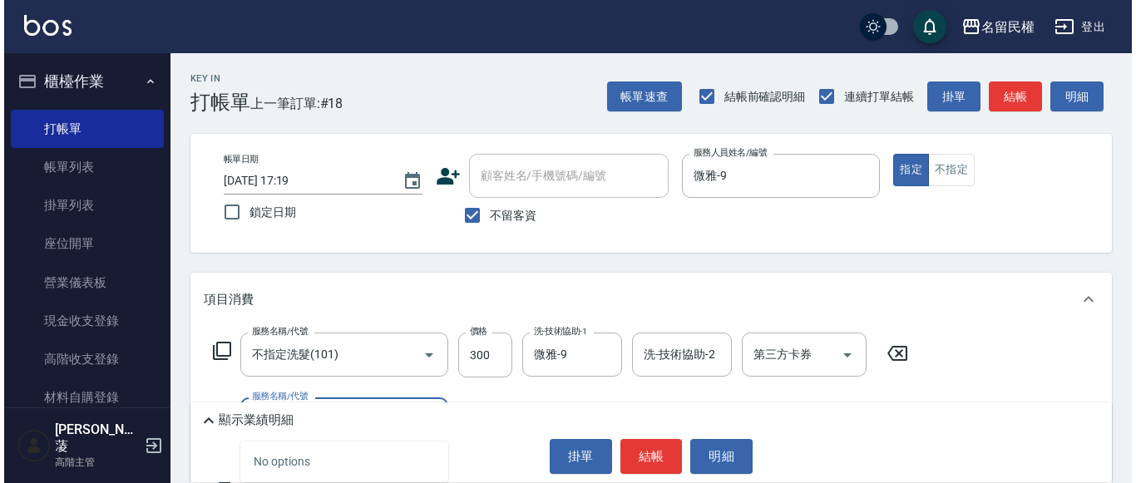
scroll to position [83, 0]
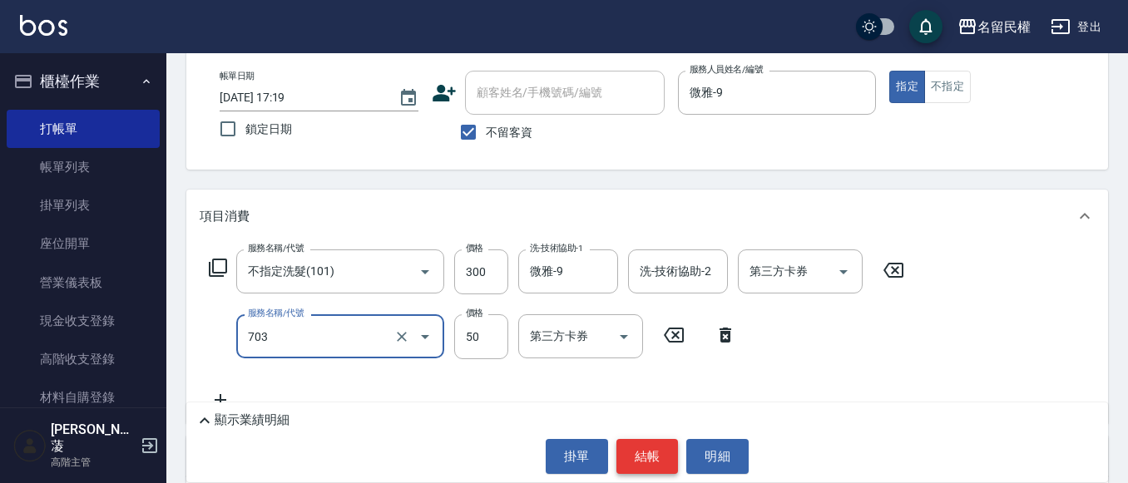
type input "青捲/吹捲/夾直/電棒/夾玉米鬚(703)"
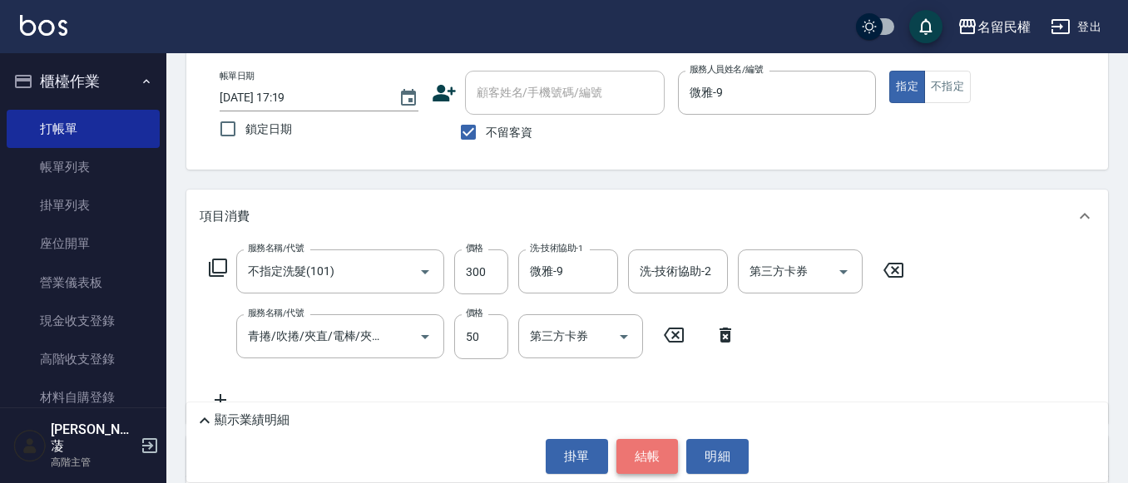
click at [647, 443] on button "結帳" at bounding box center [647, 456] width 62 height 35
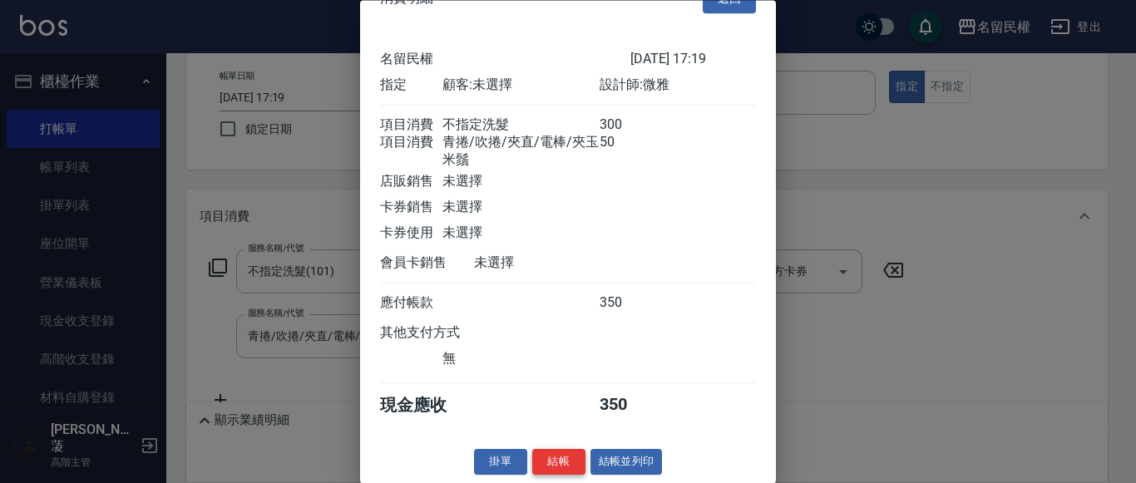
scroll to position [62, 0]
click at [532, 465] on button "結帳" at bounding box center [558, 463] width 53 height 26
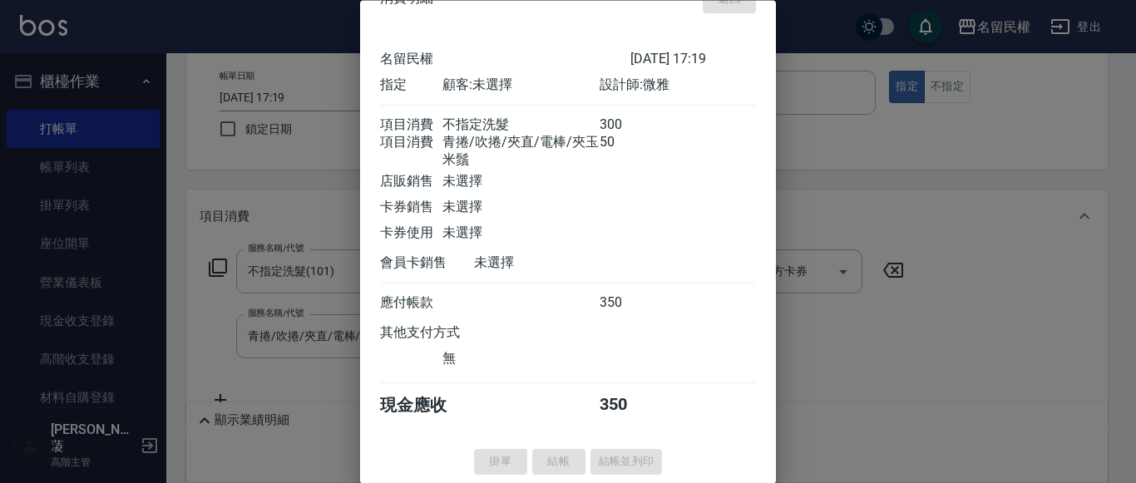
type input "[DATE] 17:23"
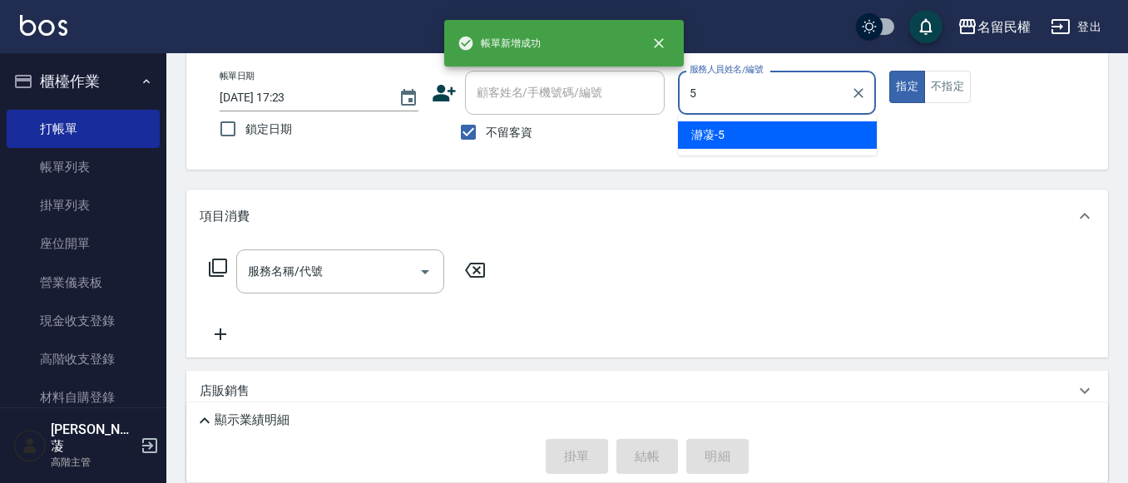
type input "瀞蓤-5"
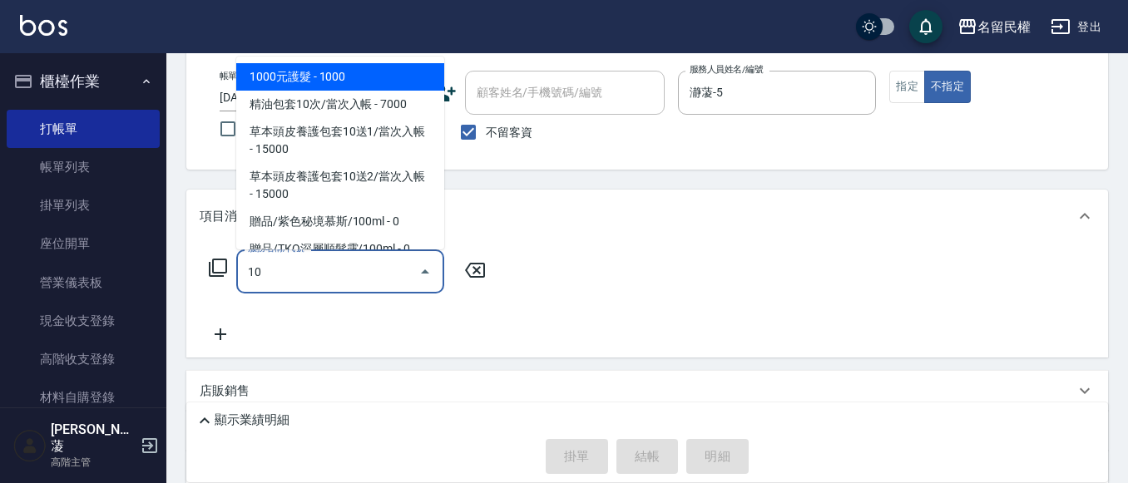
type input "1"
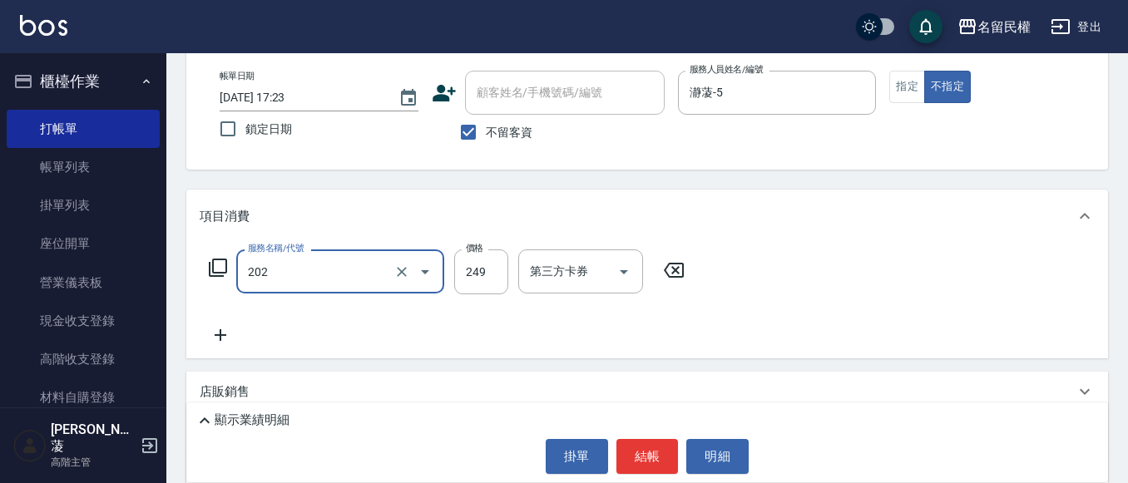
type input "不指定單剪(202)"
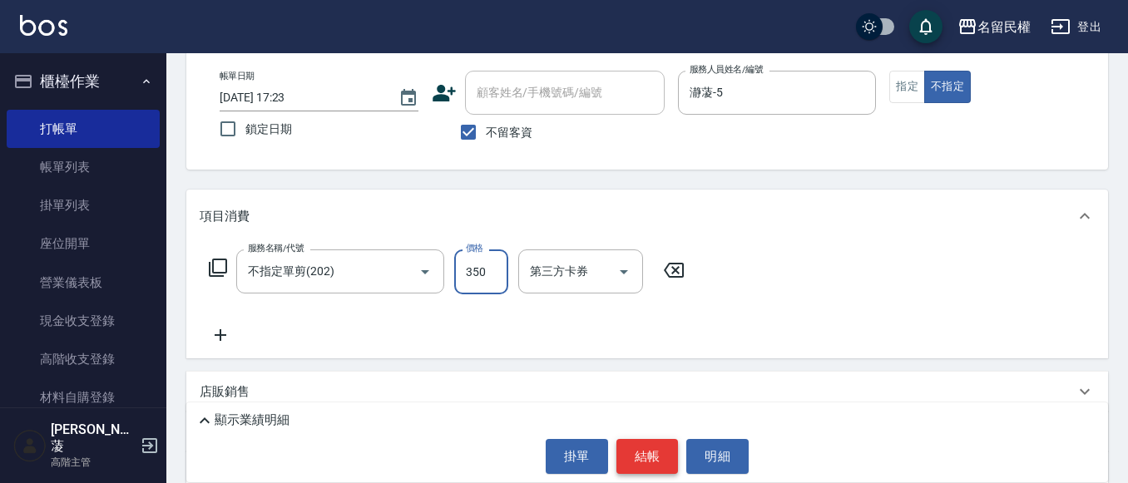
type input "350"
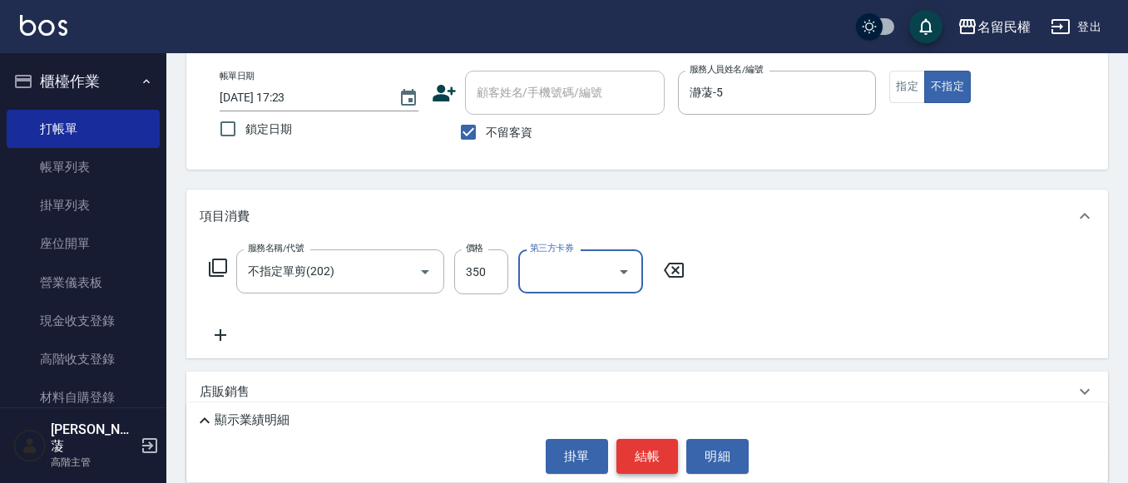
click at [641, 452] on button "結帳" at bounding box center [647, 456] width 62 height 35
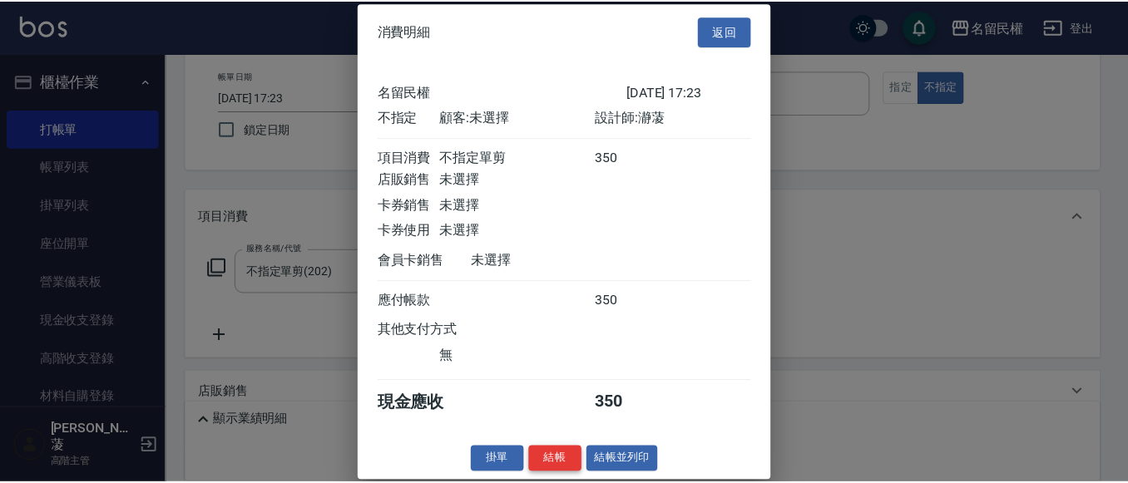
scroll to position [22, 0]
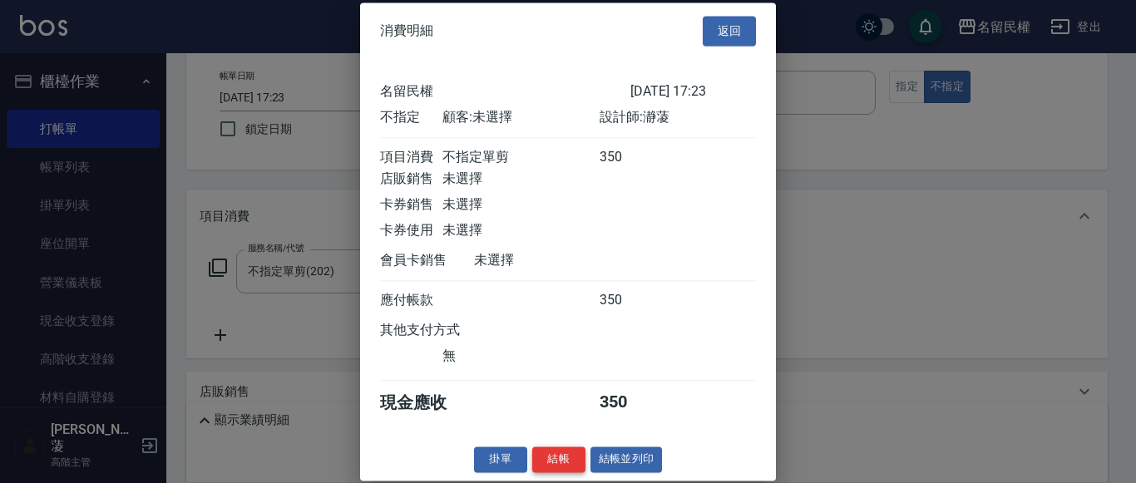
click at [564, 465] on button "結帳" at bounding box center [558, 460] width 53 height 26
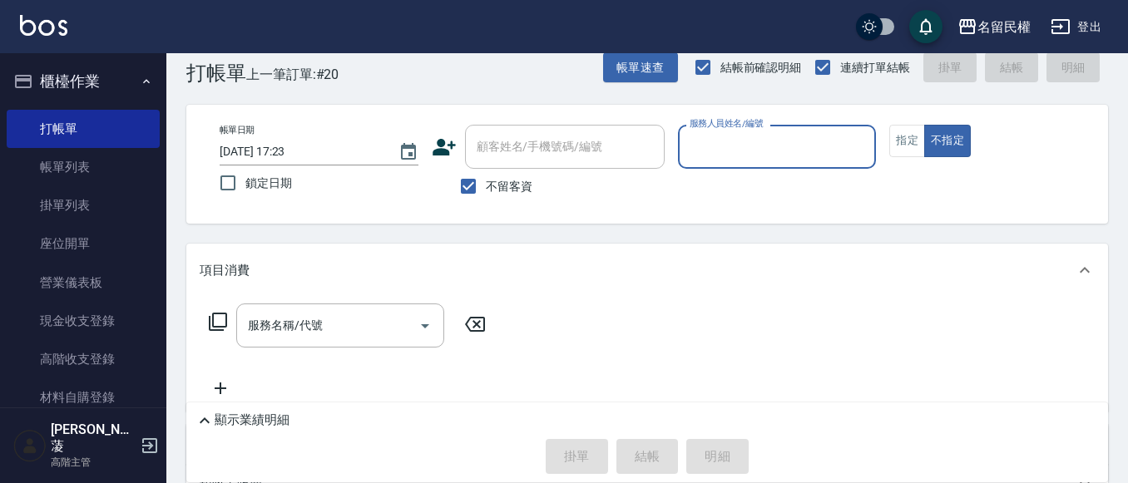
scroll to position [0, 0]
